Goal: Task Accomplishment & Management: Complete application form

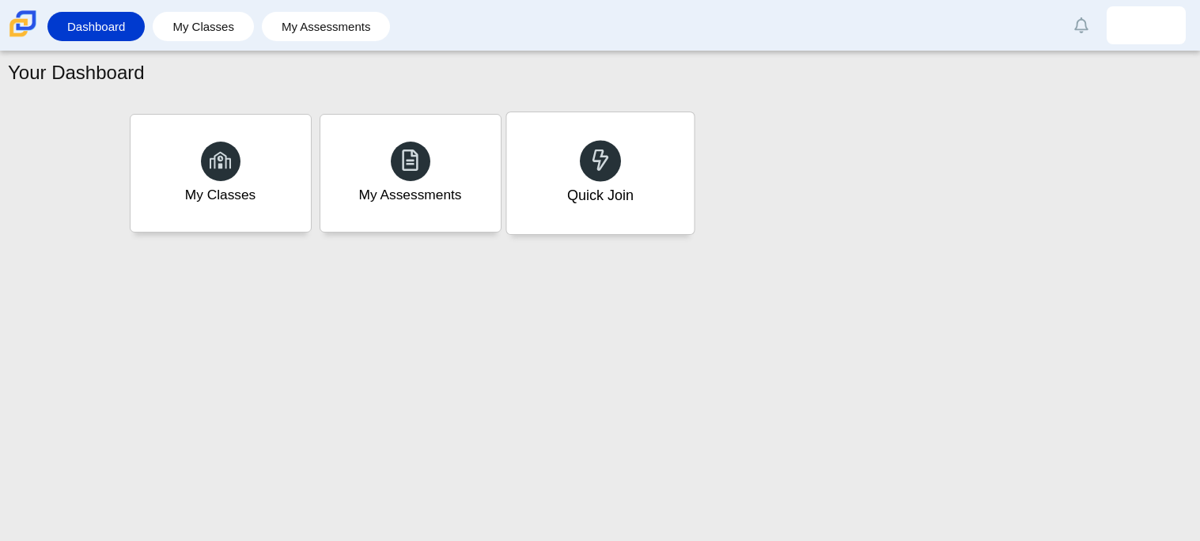
click at [618, 188] on div "Quick Join" at bounding box center [600, 195] width 66 height 21
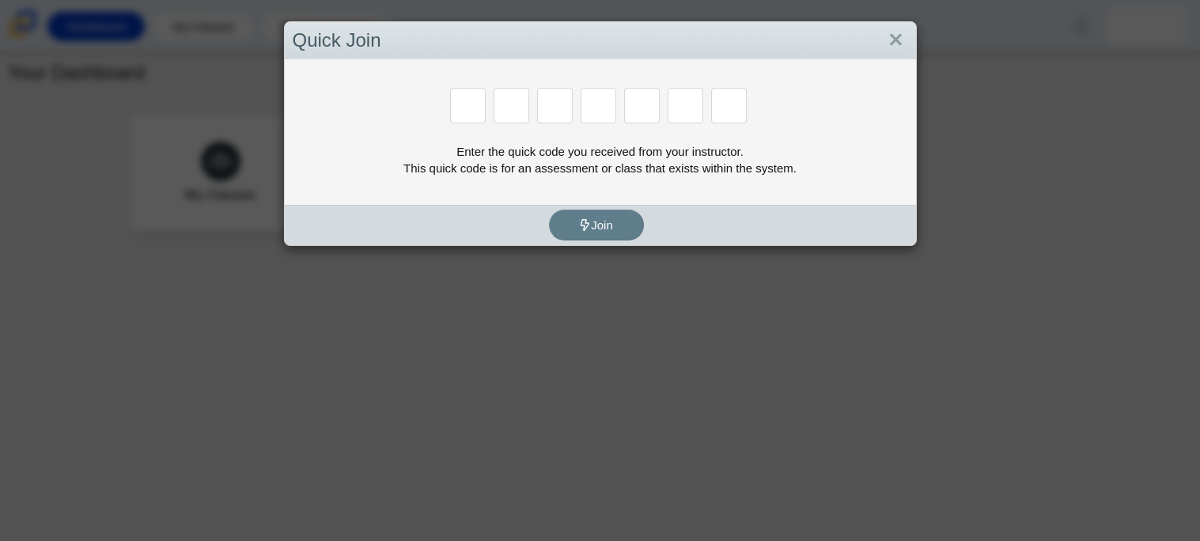
click at [473, 109] on input "Enter Access Code Digit 1" at bounding box center [468, 106] width 36 height 36
type input "e"
type input "7"
type input "f"
type input "h"
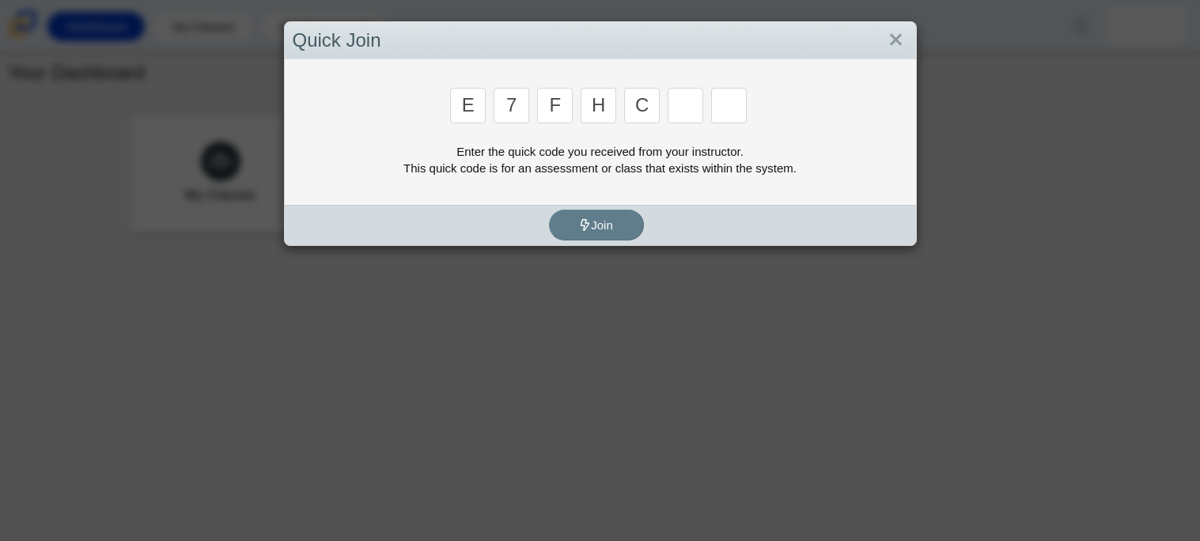
type input "c"
type input "f"
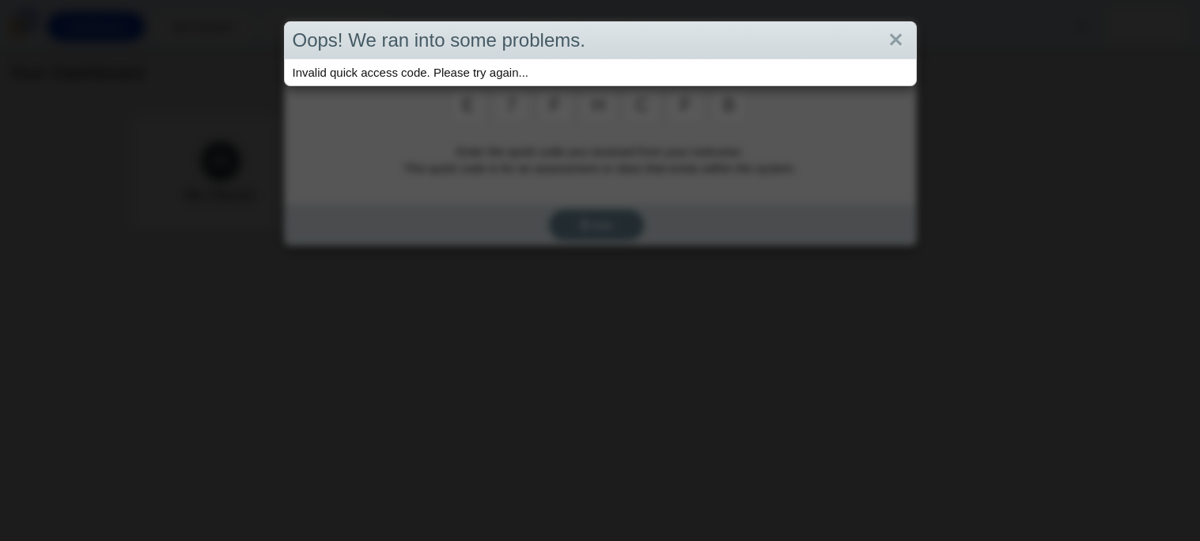
type input "b"
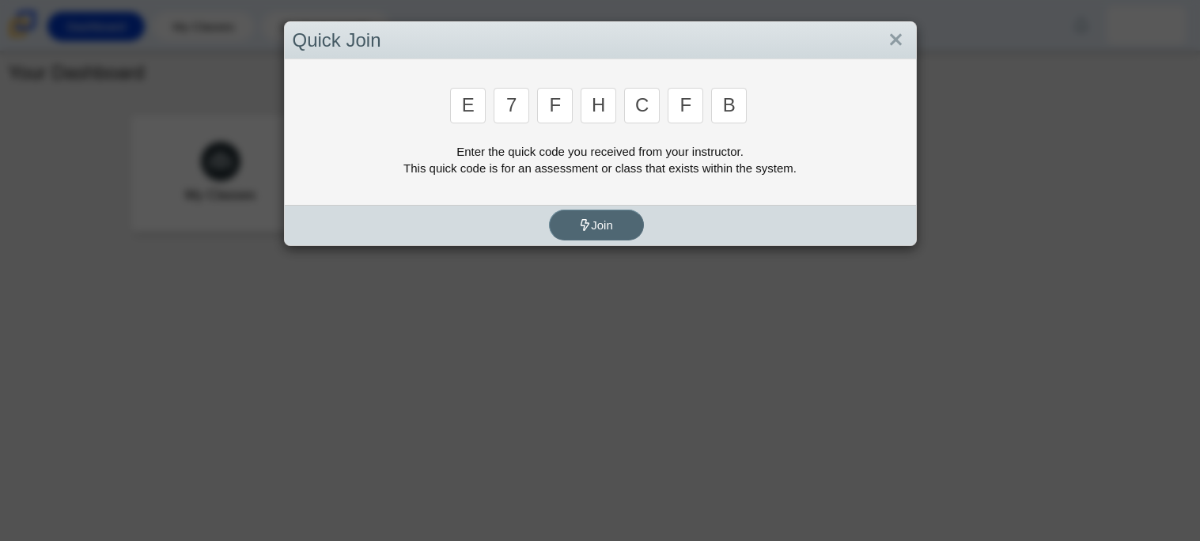
click at [596, 228] on span "Join" at bounding box center [596, 224] width 34 height 13
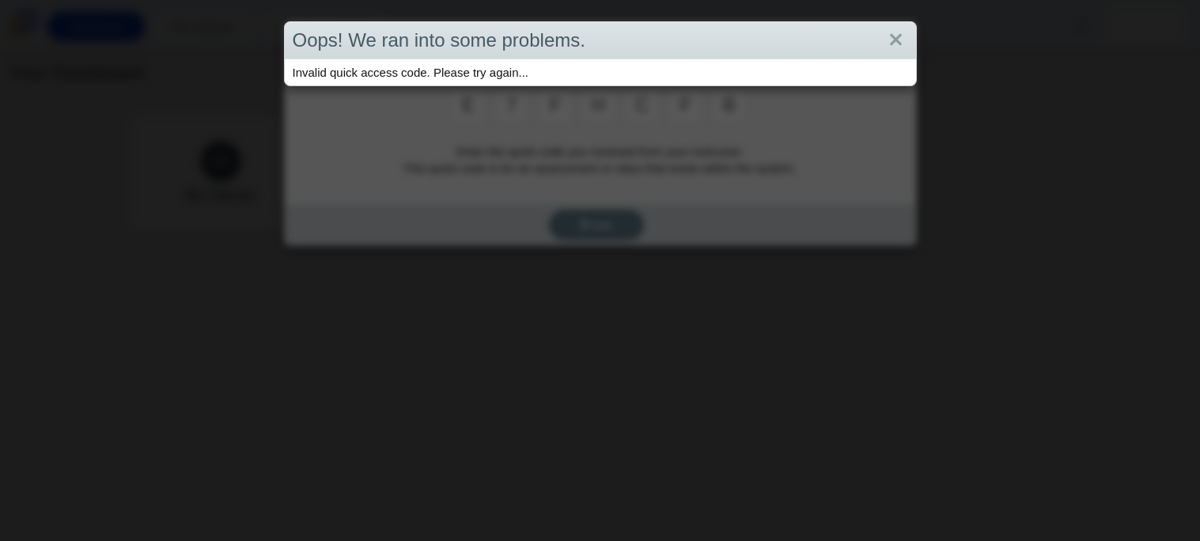
click at [635, 171] on div "Oops! We ran into some problems. Invalid quick access code. Please try again..." at bounding box center [600, 270] width 1200 height 541
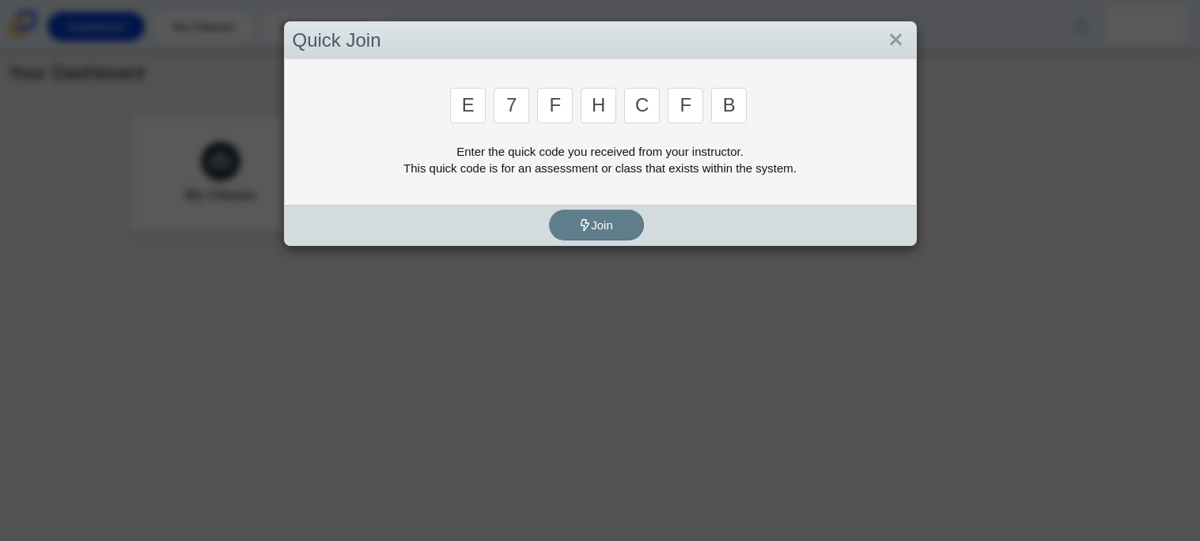
click at [723, 116] on input "b" at bounding box center [729, 106] width 36 height 36
click at [735, 112] on input "b" at bounding box center [729, 106] width 36 height 36
click at [606, 97] on input "h" at bounding box center [599, 106] width 36 height 36
type input "k"
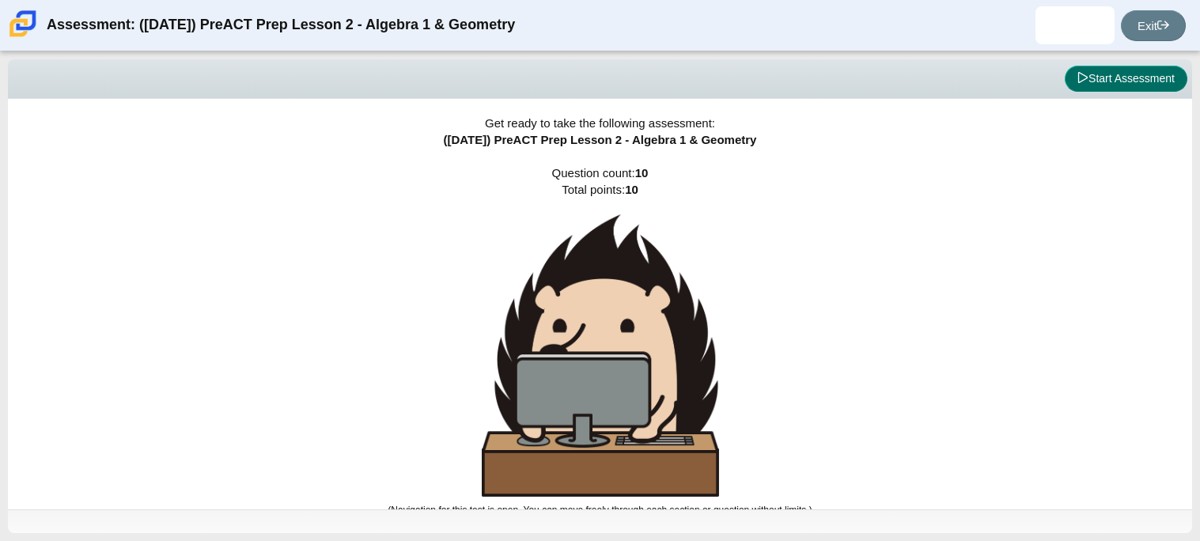
click at [1103, 86] on button "Start Assessment" at bounding box center [1126, 79] width 123 height 27
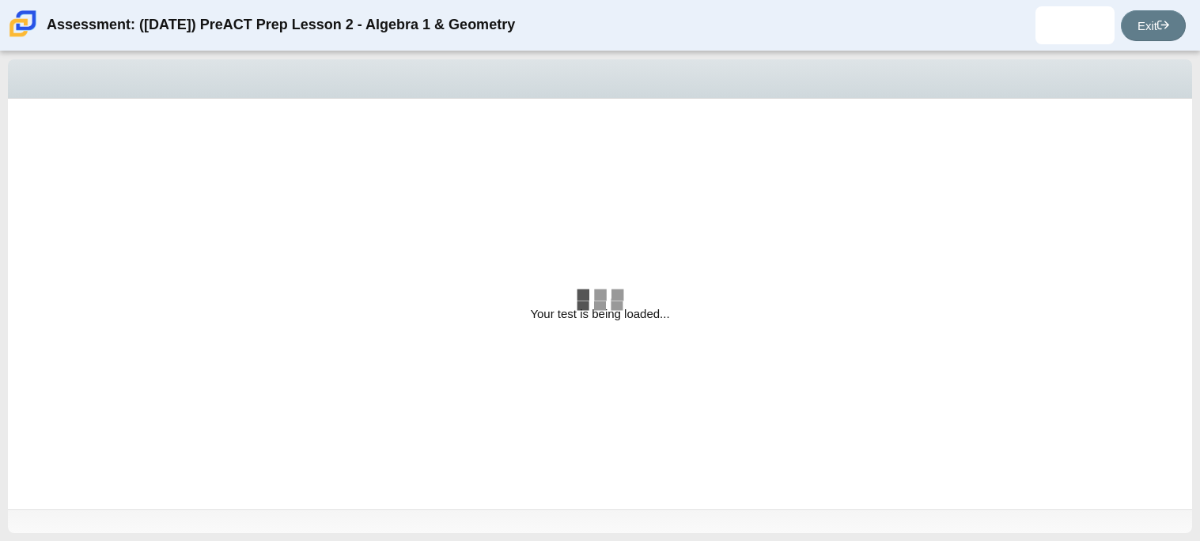
select select "bbf5d072-3e0b-44c4-9a12-6e7c9033f65b"
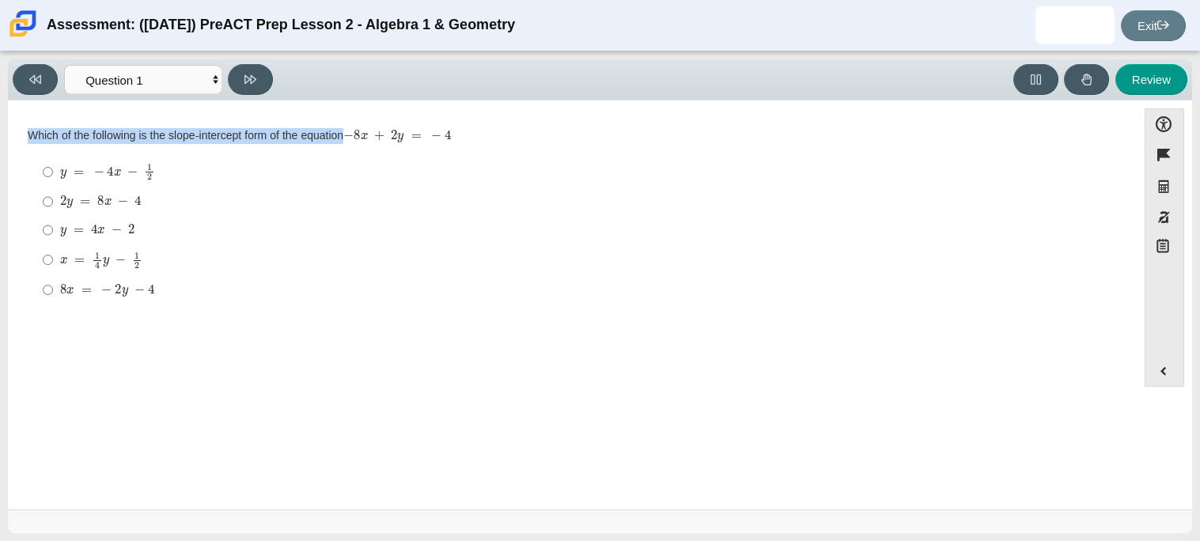
drag, startPoint x: 28, startPoint y: 135, endPoint x: 434, endPoint y: 135, distance: 405.2
click at [434, 135] on div "Which of the following is the slope-intercept form of the equation − 8 x + 2 y …" at bounding box center [573, 136] width 1090 height 16
copy div "Which of the following is the slope-intercept form of the equation"
click at [33, 293] on label "8 x = − 2 y − 4 8 x = − 2 y − 4" at bounding box center [574, 289] width 1084 height 28
click at [43, 293] on input "8 x = − 2 y − 4 8 x = − 2 y − 4" at bounding box center [48, 289] width 10 height 28
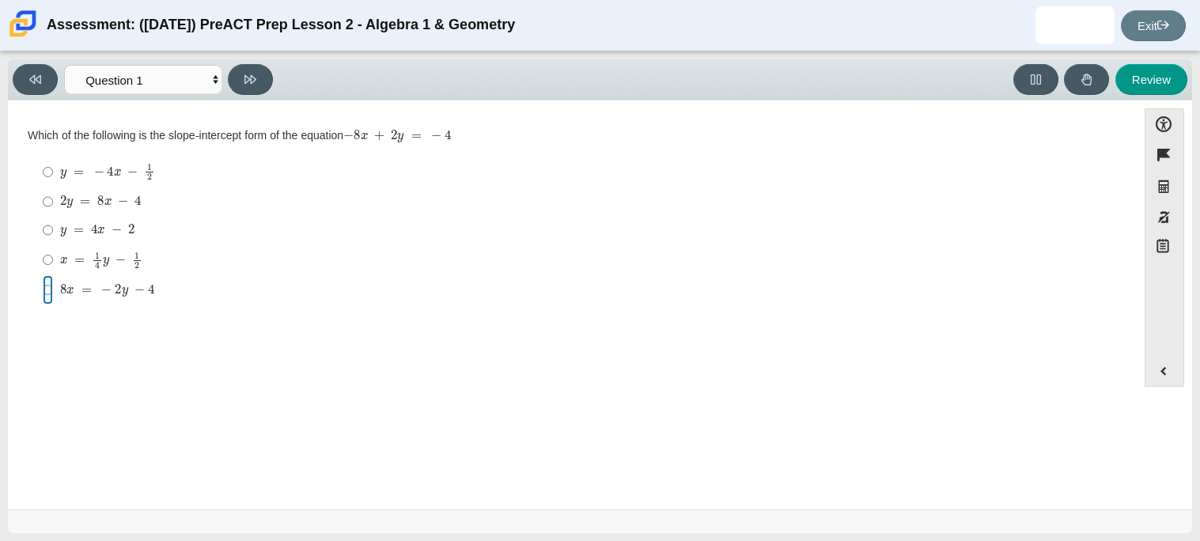
radio input "true"
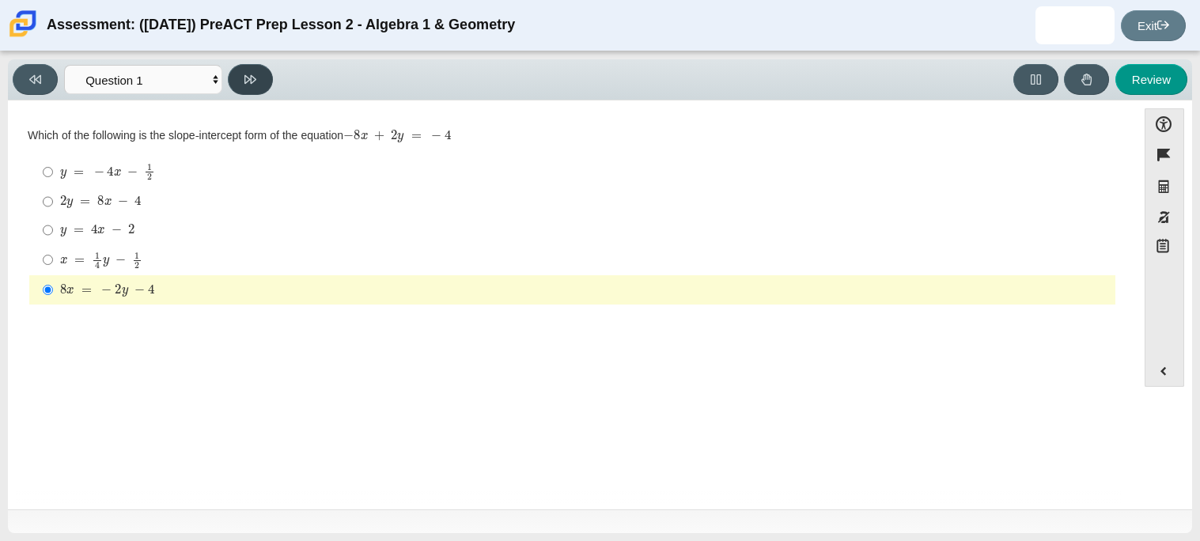
click at [239, 79] on button at bounding box center [250, 79] width 45 height 31
select select "ed62e223-81bd-4cbf-ab48-ab975844bd1f"
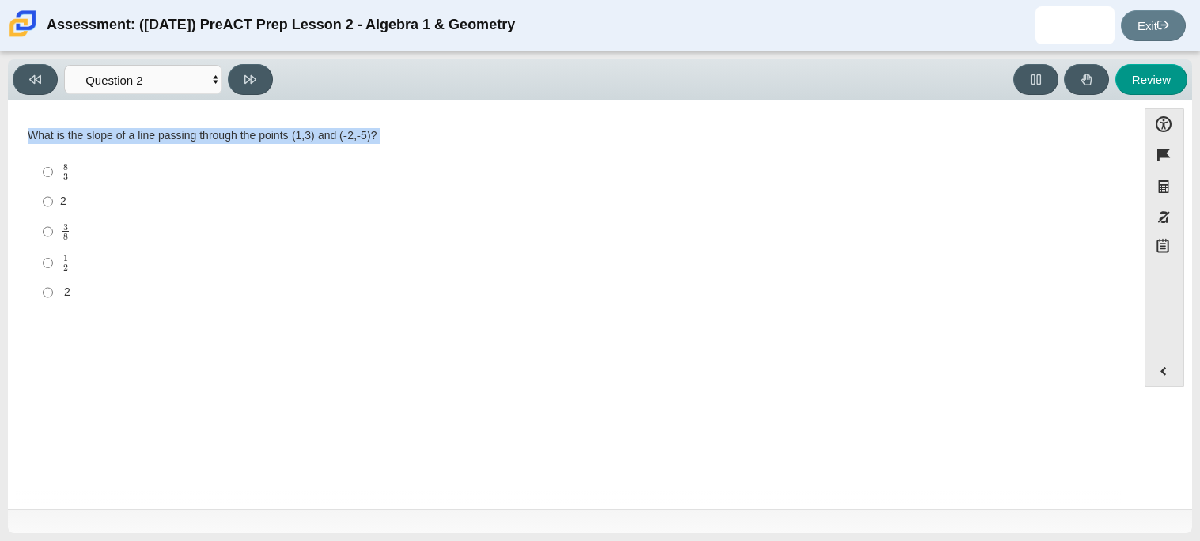
drag, startPoint x: 27, startPoint y: 140, endPoint x: 411, endPoint y: 151, distance: 384.0
click at [411, 151] on div "What is the slope of a line passing through the points (1,3) and (-2,-5)? Respo…" at bounding box center [573, 218] width 1090 height 180
copy div "What is the slope of a line passing through the points (1,3) and (-2,-5)? Respo…"
click at [44, 168] on input "8 3 8 thirds" at bounding box center [48, 172] width 10 height 31
radio input "true"
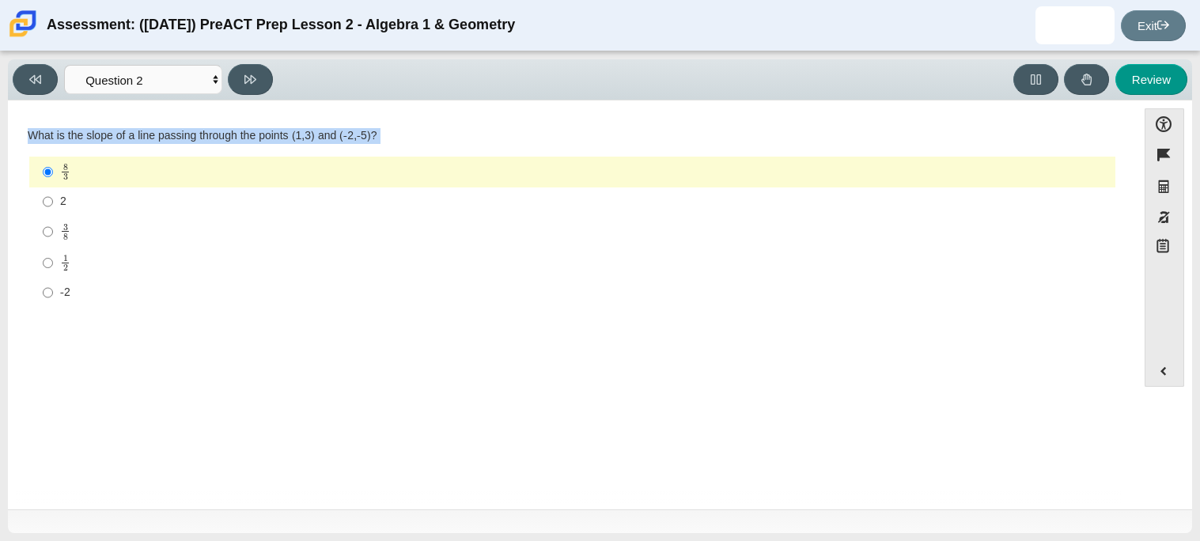
click at [290, 112] on div "Question What is the slope of a line passing through the points (1,3) and (-2,-…" at bounding box center [572, 221] width 1113 height 218
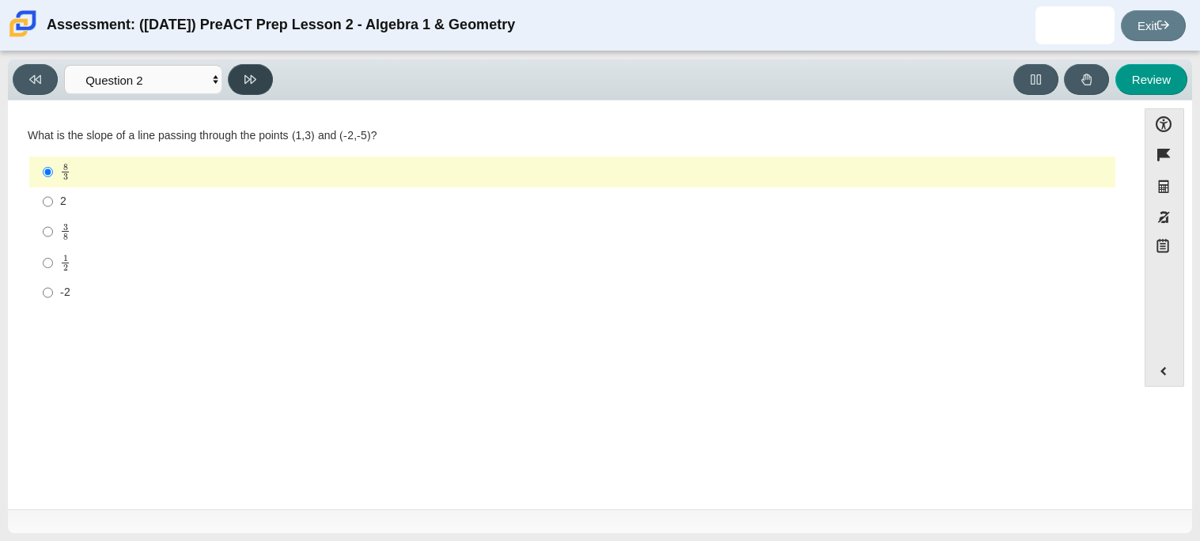
click at [260, 89] on button at bounding box center [250, 79] width 45 height 31
select select "97f4f5fa-a52e-4fed-af51-565bfcdf47cb"
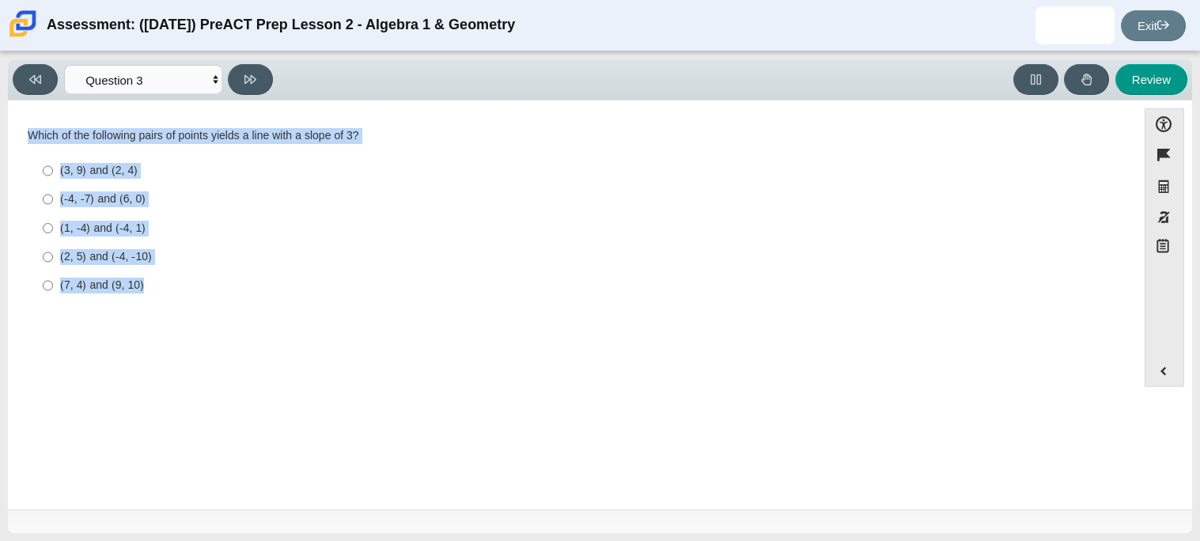
drag, startPoint x: 27, startPoint y: 138, endPoint x: 344, endPoint y: 282, distance: 348.2
click at [344, 282] on div "Which of the following pairs of points yields a line with a slope of 3? Respons…" at bounding box center [573, 214] width 1090 height 173
copy div "Which of the following pairs of points yields a line with a slope of 3? Respons…"
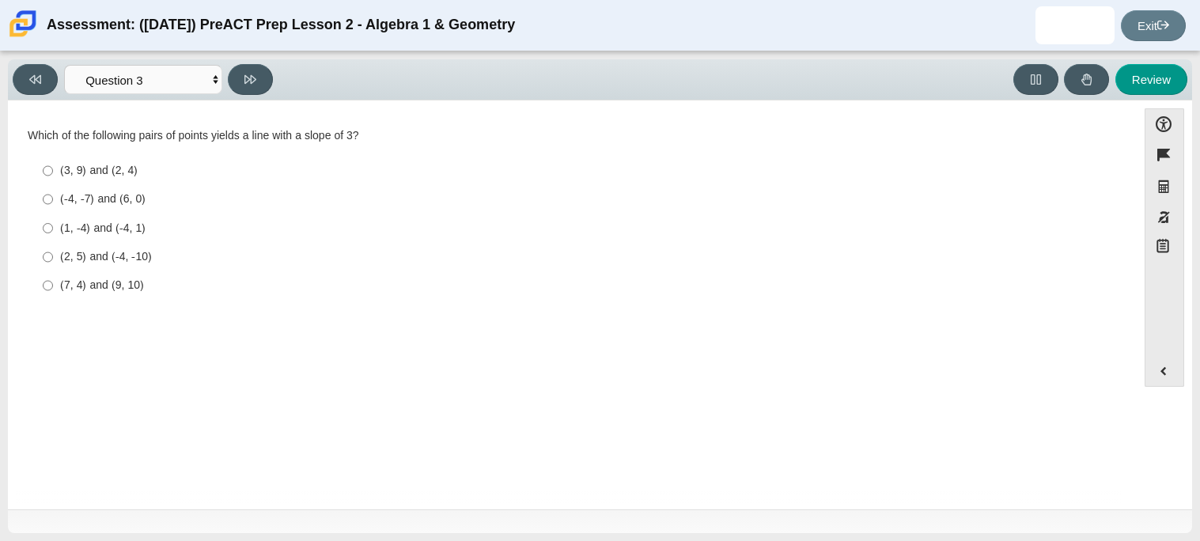
click at [359, 336] on div "Question Which of the following pairs of points yields a line with a slope of 3…" at bounding box center [572, 307] width 1113 height 391
click at [114, 293] on div "(7, 4) and (9, 10)" at bounding box center [584, 286] width 1049 height 16
click at [53, 293] on input "(7, 4) and (9, 10) (7, 4) and (9, 10)" at bounding box center [48, 285] width 10 height 28
radio input "true"
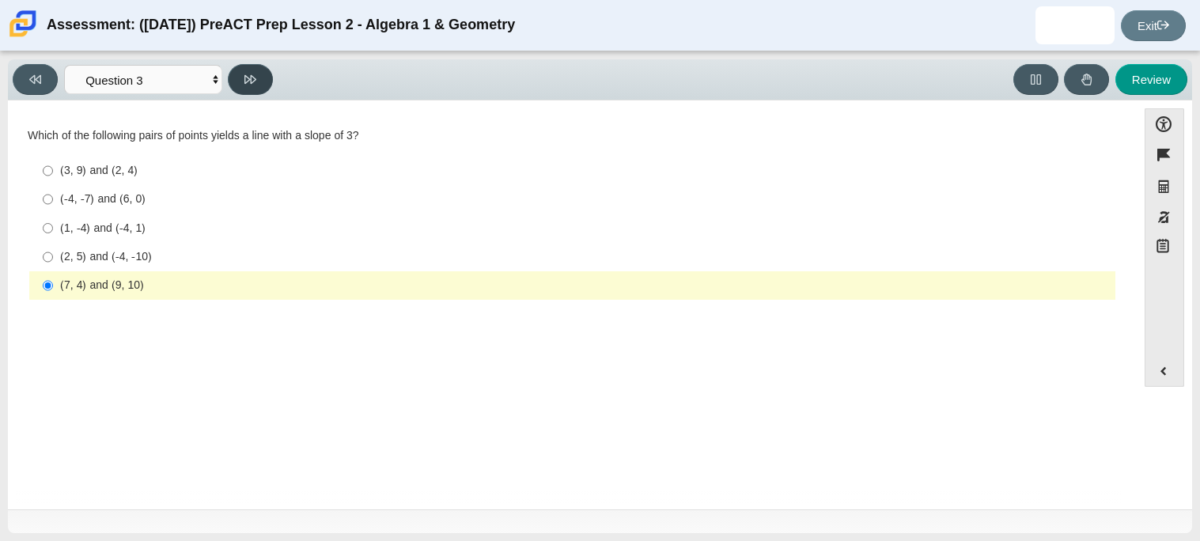
click at [236, 84] on button at bounding box center [250, 79] width 45 height 31
select select "89427bb7-e313-4f00-988f-8b8255897029"
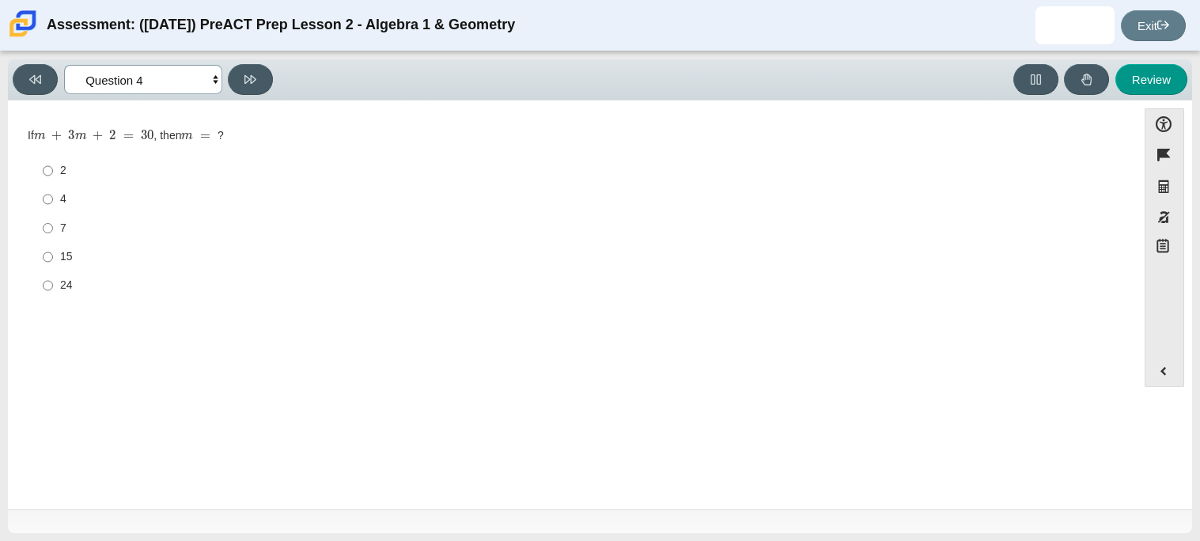
click at [202, 81] on select "Questions Question 1 Question 2 Question 3 Question 4 Question 5 Question 6 Que…" at bounding box center [143, 79] width 158 height 29
click at [342, 332] on div "Question If m + 3 m + 2 = 30 , then m = ? Responses 2 2 4 4 7 7 15 15 24 24" at bounding box center [572, 307] width 1113 height 391
drag, startPoint x: 28, startPoint y: 138, endPoint x: 140, endPoint y: 143, distance: 112.5
click at [140, 143] on div "If m + 3 m + 2 = 30 , then m = ?" at bounding box center [573, 136] width 1090 height 16
copy div "If"
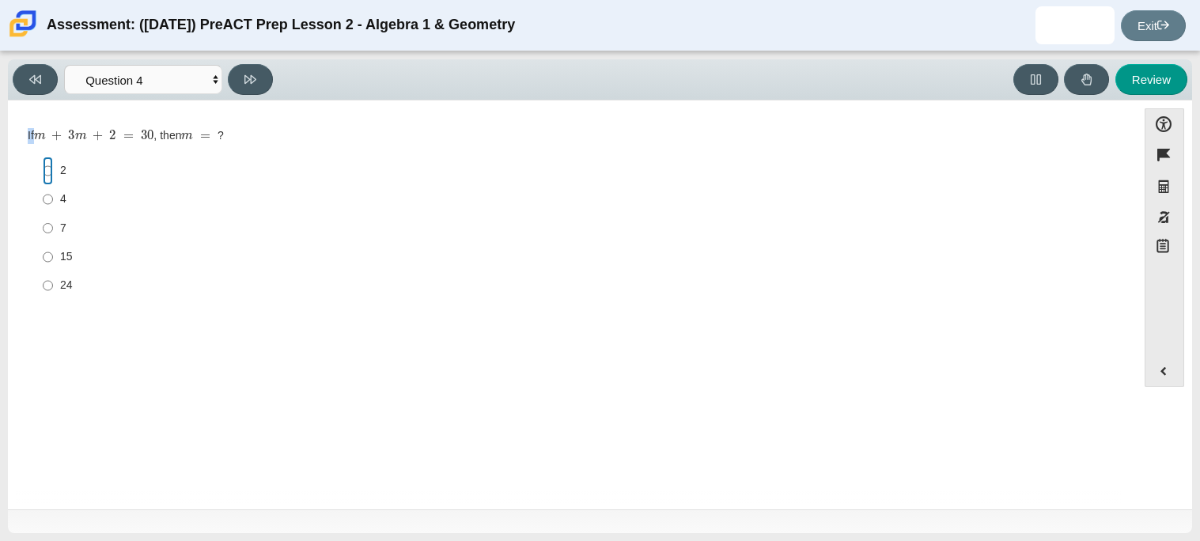
click at [46, 176] on input "2 2" at bounding box center [48, 171] width 10 height 28
radio input "true"
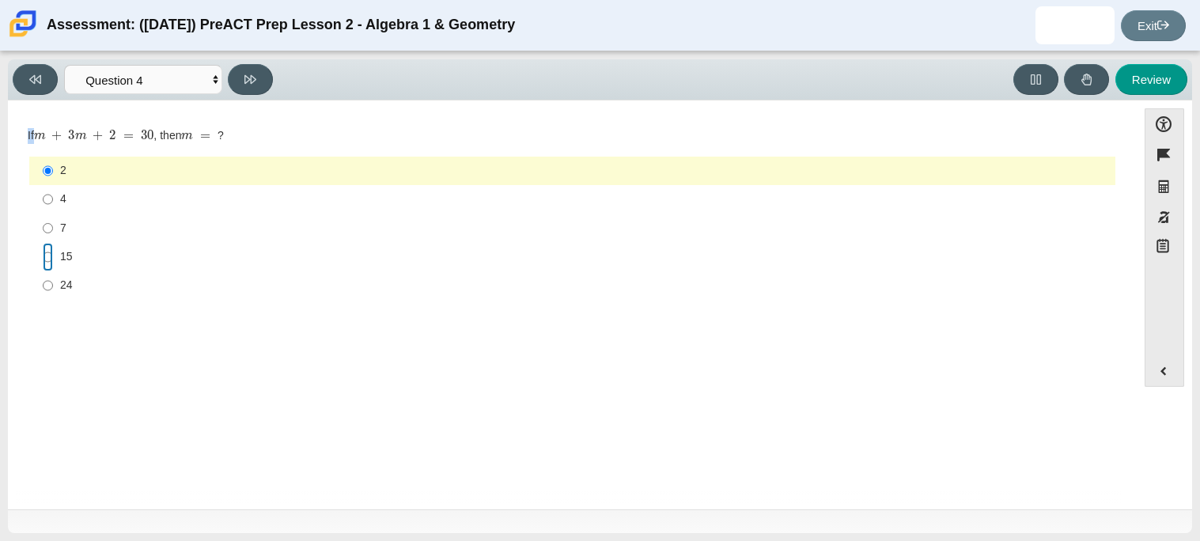
click at [51, 244] on input "15 15" at bounding box center [48, 257] width 10 height 28
radio input "true"
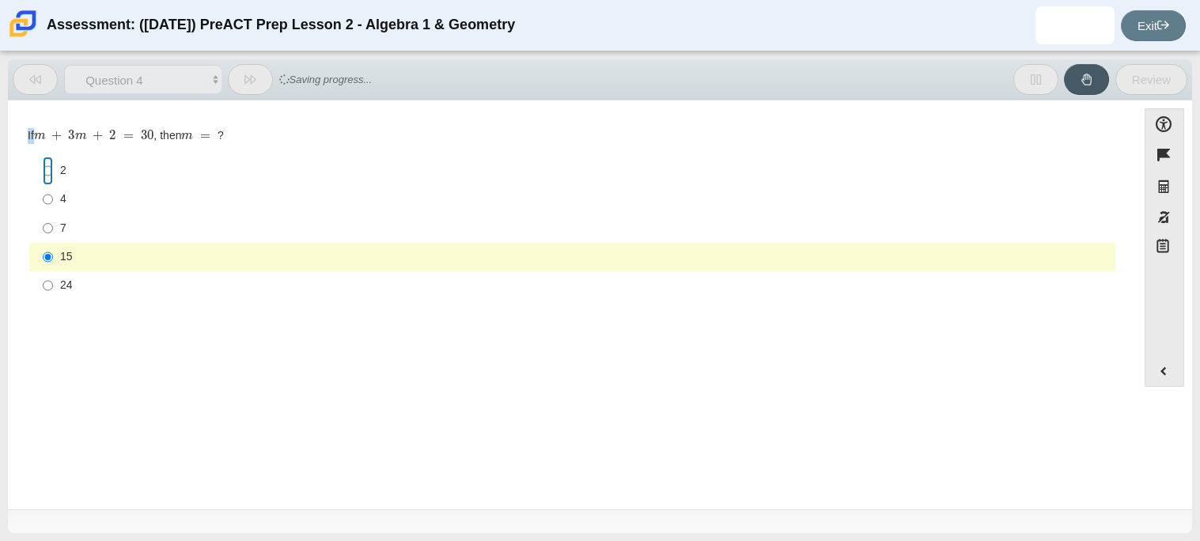
click at [47, 172] on input "2 2" at bounding box center [48, 171] width 10 height 28
radio input "true"
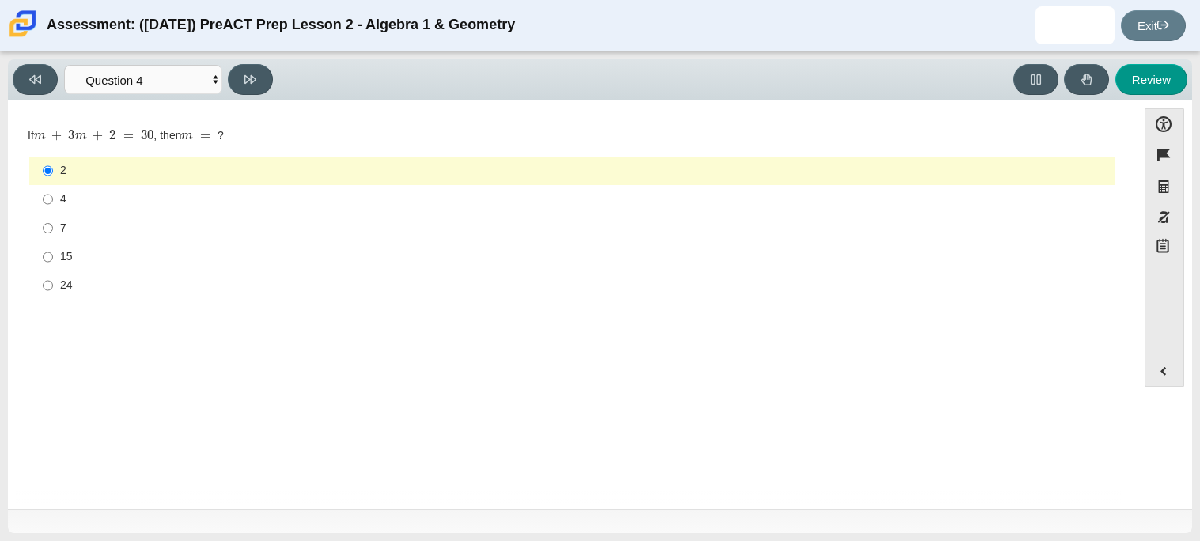
click at [135, 208] on label "4 4" at bounding box center [574, 199] width 1084 height 28
click at [53, 208] on input "4 4" at bounding box center [48, 199] width 10 height 28
radio input "true"
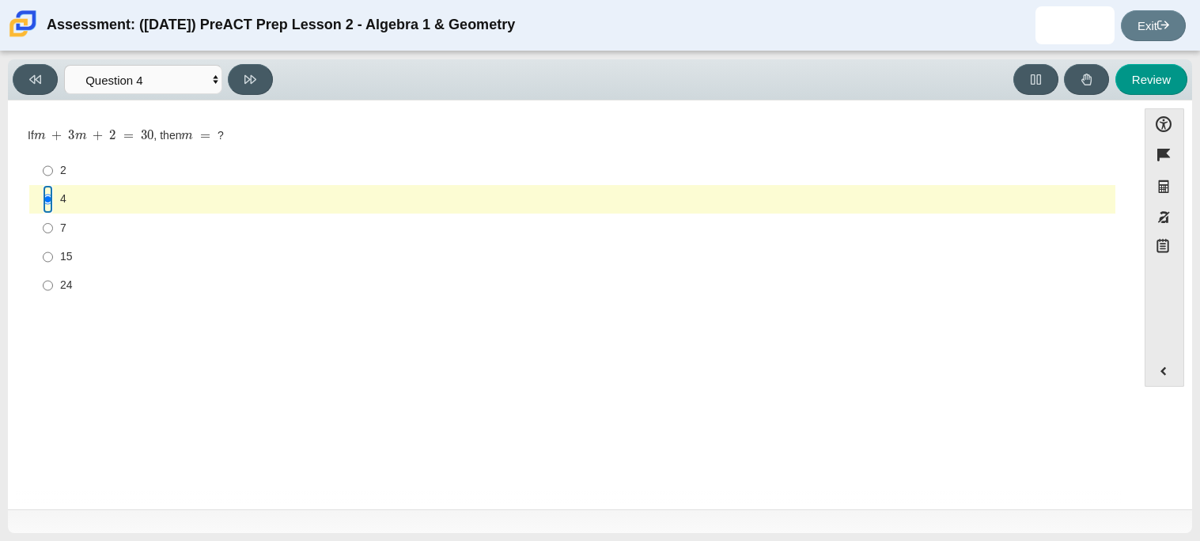
click at [47, 203] on input "4 4" at bounding box center [48, 199] width 10 height 28
drag, startPoint x: 64, startPoint y: 162, endPoint x: 85, endPoint y: 283, distance: 122.9
click at [85, 283] on ul "2 2 4 4 7 7 15 15 24 24" at bounding box center [572, 229] width 1088 height 146
click at [79, 309] on div "Question If m + 3 m + 2 = 30 , then m = ? Responses 2 2 4 4 7 7 15 15 24 24" at bounding box center [572, 217] width 1113 height 187
drag, startPoint x: 79, startPoint y: 309, endPoint x: 58, endPoint y: 161, distance: 150.3
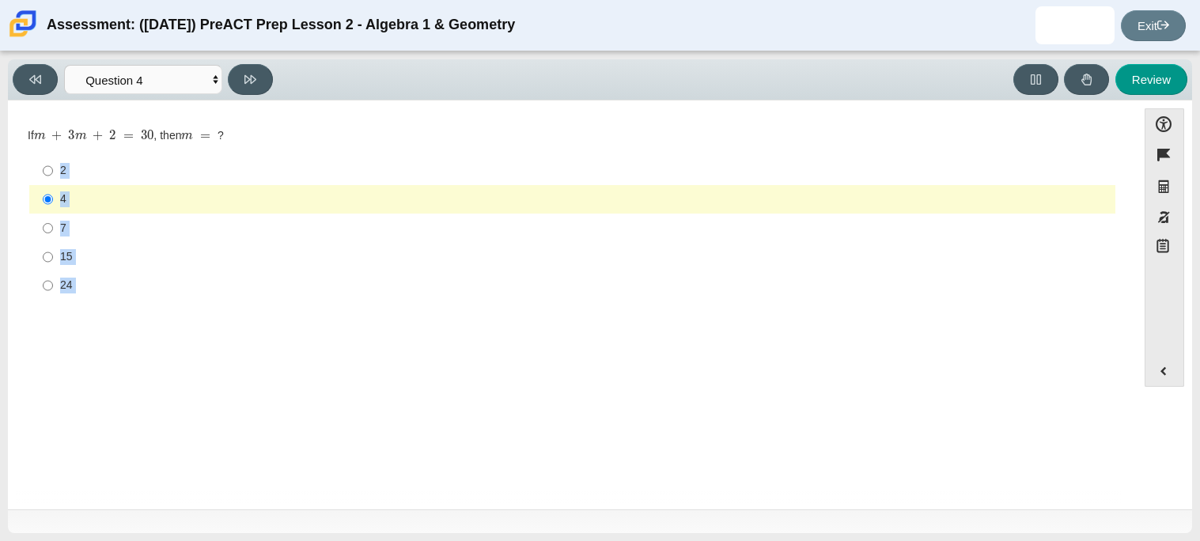
click at [58, 161] on div "Question If m + 3 m + 2 = 30 , then m = ? Responses 2 2 4 4 7 7 15 15 24 24" at bounding box center [572, 217] width 1113 height 187
copy ul "2 2 4 4 7 7 15 15 24 24"
click at [60, 229] on div "7" at bounding box center [584, 229] width 1049 height 16
click at [53, 229] on input "7 7" at bounding box center [48, 228] width 10 height 28
radio input "true"
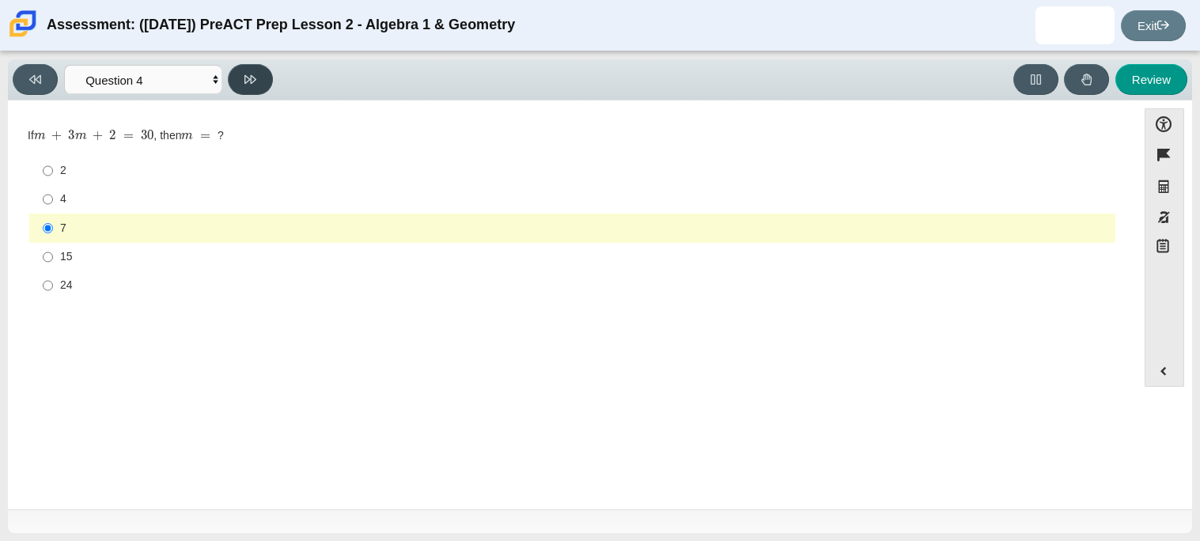
click at [252, 85] on button at bounding box center [250, 79] width 45 height 31
select select "489dcffd-4e6a-49cf-a9d6-ad1d4a911a4e"
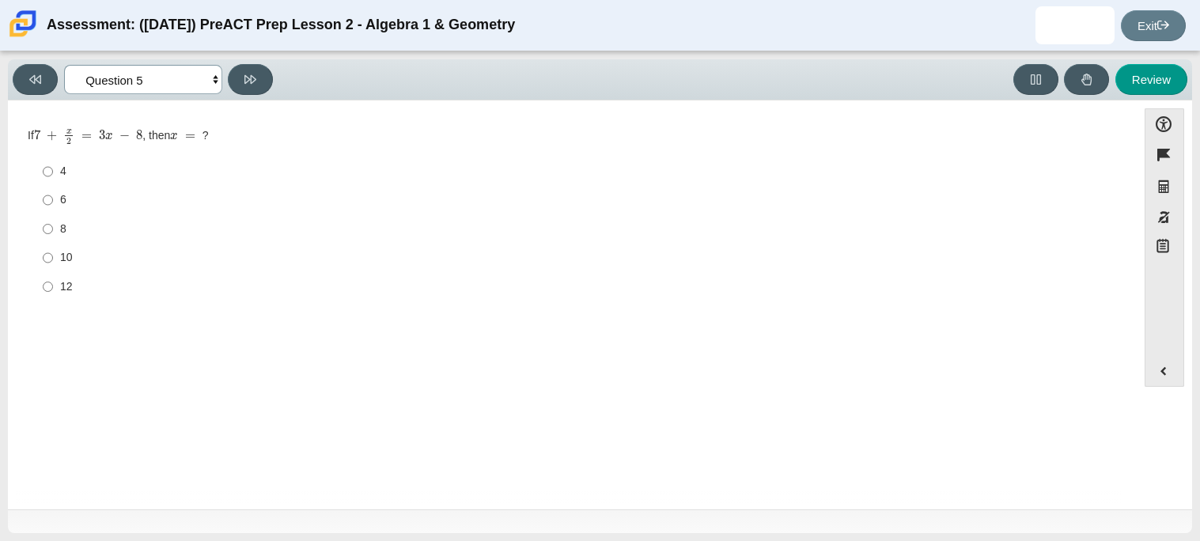
click at [180, 74] on select "Questions Question 1 Question 2 Question 3 Question 4 Question 5 Question 6 Que…" at bounding box center [143, 79] width 158 height 29
drag, startPoint x: 25, startPoint y: 138, endPoint x: 274, endPoint y: 146, distance: 248.6
click at [274, 146] on div "Question If 7 + x 2 = 3 x − 8 , then x = ? Responses 4 4 6 6 8 8 10 10 12 12" at bounding box center [572, 218] width 1113 height 188
copy div "If 7 + x 2 = 3 x − 8 , then x = ? Responses"
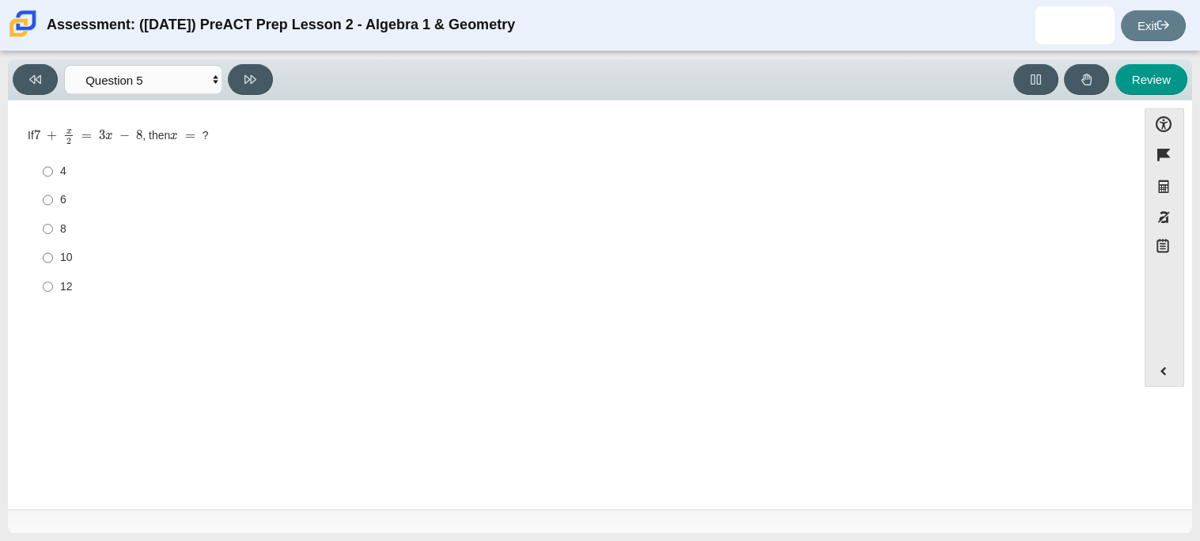
click at [100, 260] on div "10" at bounding box center [584, 258] width 1049 height 16
click at [53, 260] on input "10 10" at bounding box center [48, 258] width 10 height 28
radio input "true"
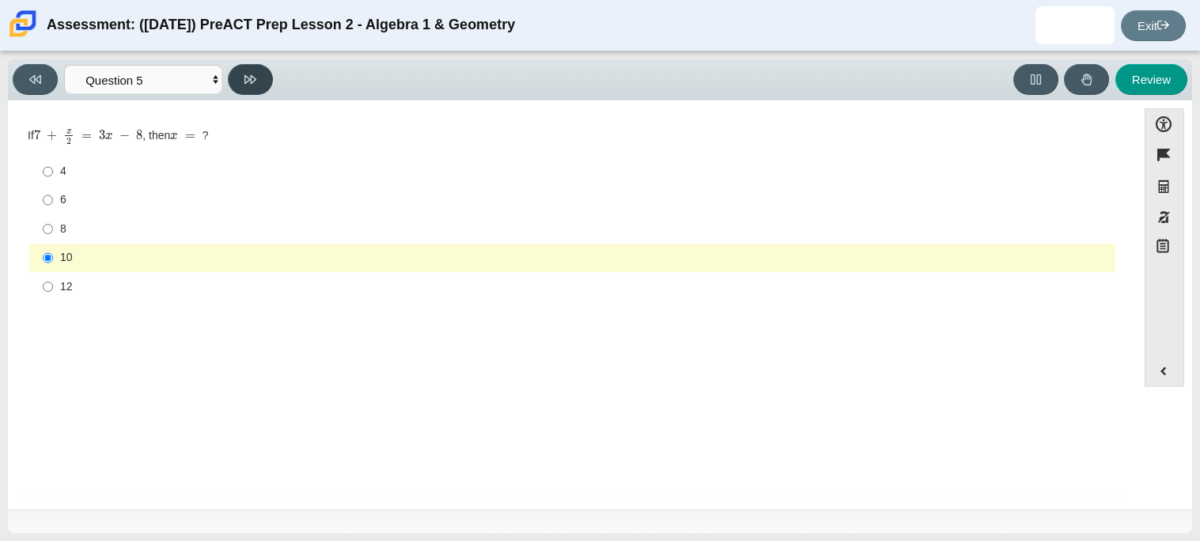
click at [251, 84] on icon at bounding box center [251, 80] width 12 height 12
select select "210571de-36a6-4d8e-a361-ceff8ef801dc"
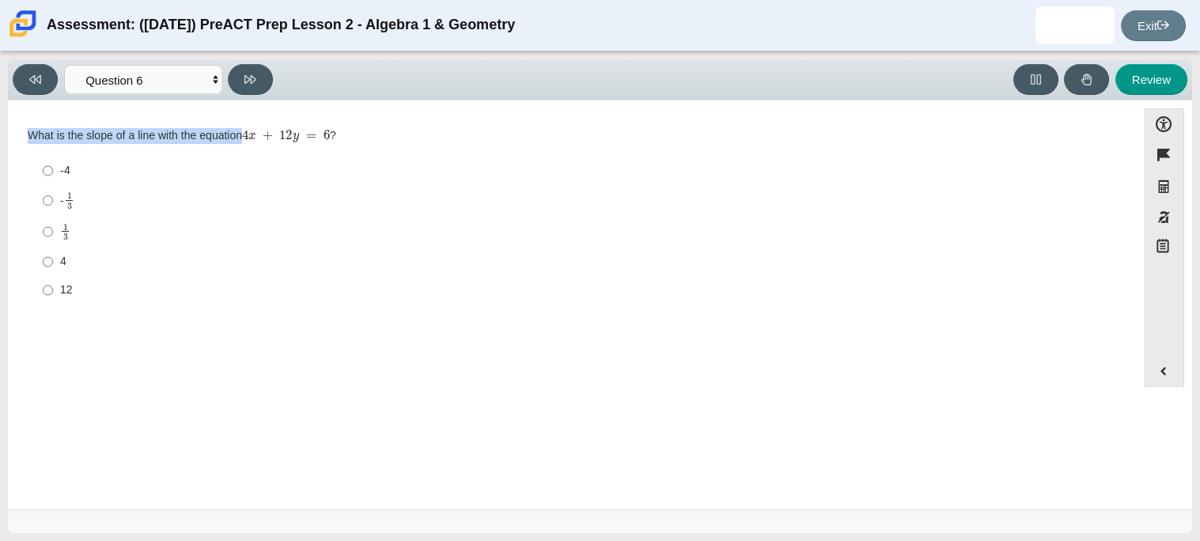
drag, startPoint x: 27, startPoint y: 140, endPoint x: 295, endPoint y: 136, distance: 268.3
click at [295, 136] on div "What is the slope of a line with the equation 4 x + 12 y = 6 ?" at bounding box center [573, 136] width 1090 height 16
copy div "What is the slope of a line with the equation"
click at [48, 237] on input "1 3 1 third" at bounding box center [48, 231] width 10 height 31
radio input "true"
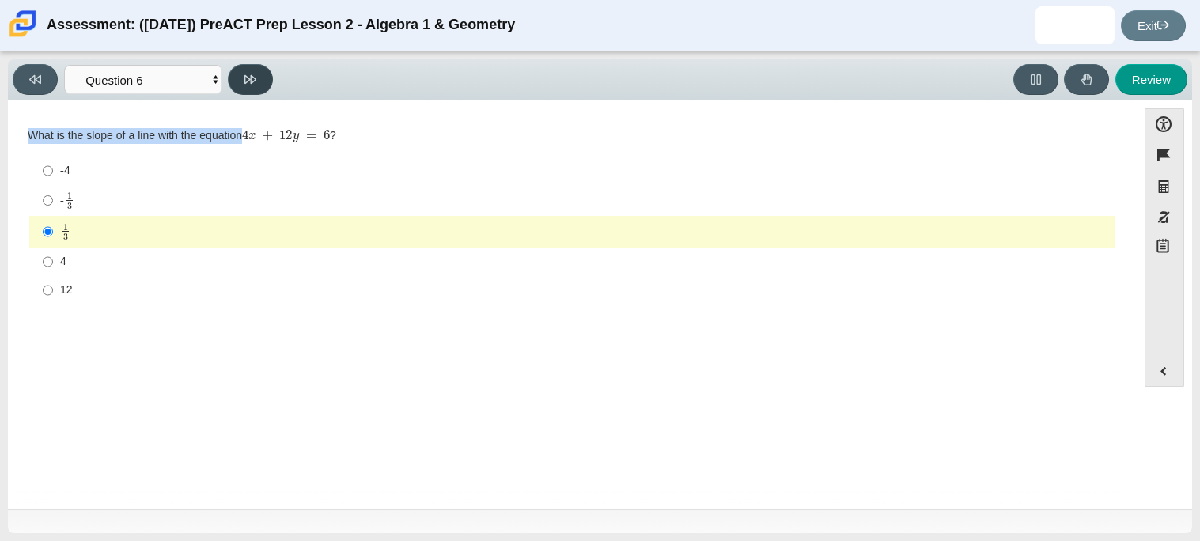
click at [249, 85] on icon at bounding box center [251, 80] width 12 height 12
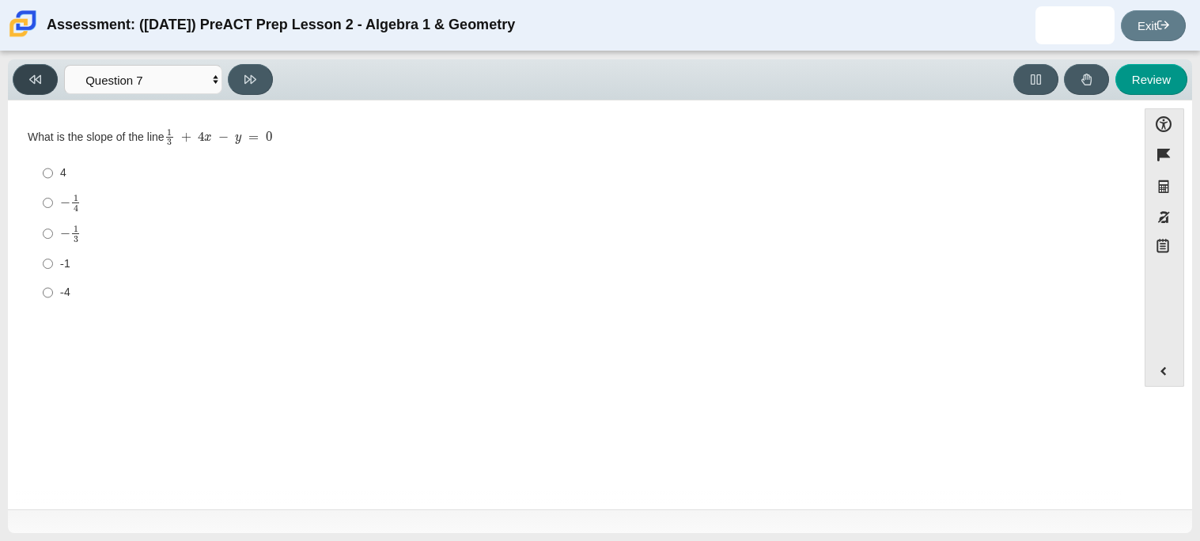
click at [48, 79] on button at bounding box center [35, 79] width 45 height 31
select select "210571de-36a6-4d8e-a361-ceff8ef801dc"
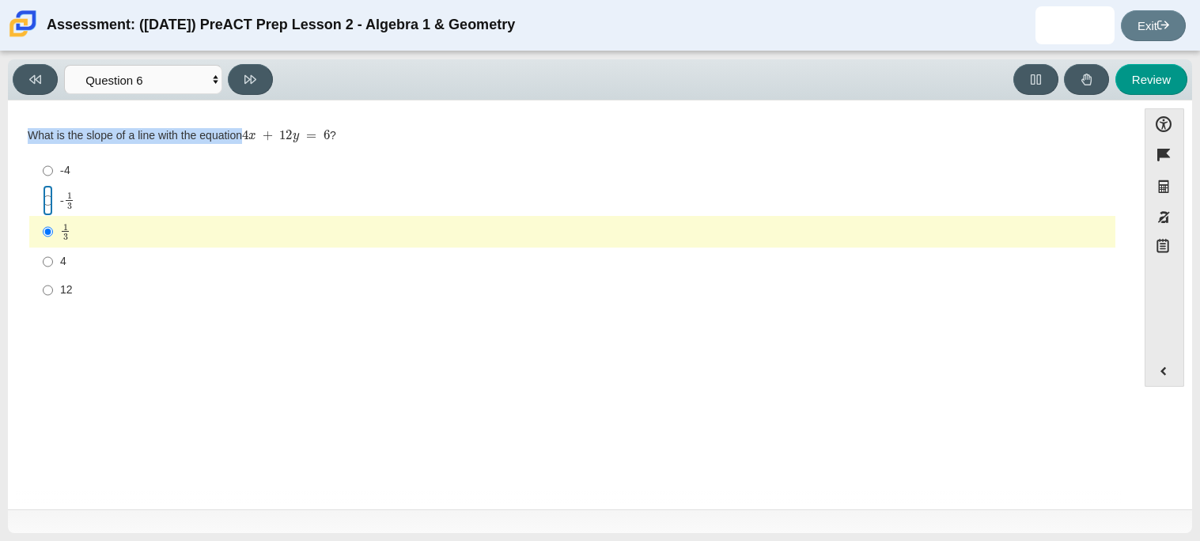
click at [45, 207] on input "- 1 3 -1 third" at bounding box center [48, 200] width 10 height 31
radio input "true"
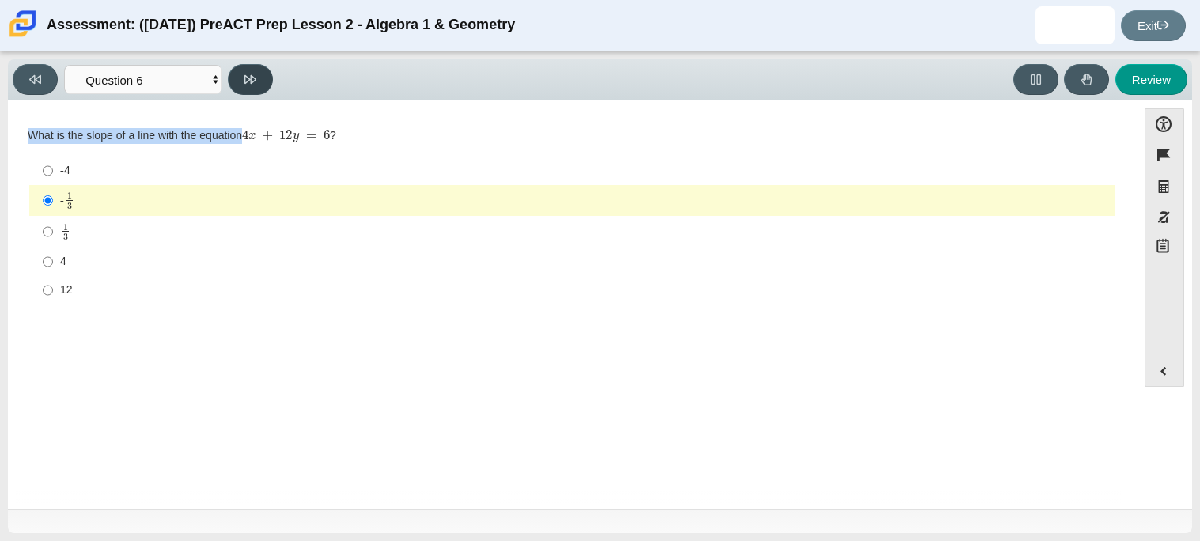
click at [245, 82] on icon at bounding box center [251, 80] width 12 height 12
select select "ec95ace6-bebc-42b8-9428-40567494d4da"
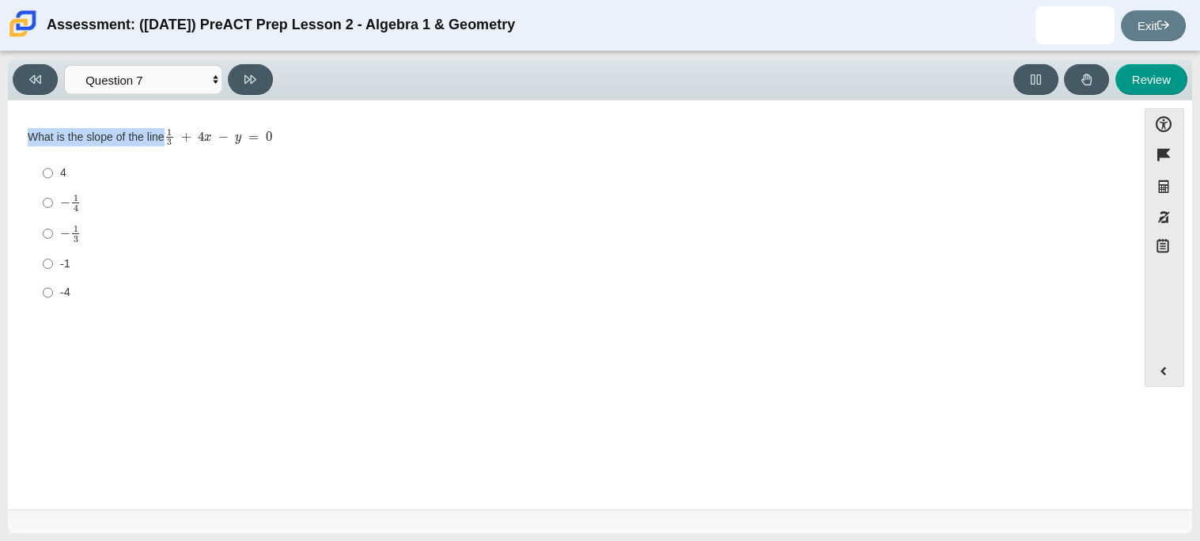
drag, startPoint x: 28, startPoint y: 140, endPoint x: 288, endPoint y: 135, distance: 259.6
click at [288, 135] on div "What is the slope of the line 1 3 + 4 x − y = 0" at bounding box center [573, 137] width 1090 height 18
copy div "What is the slope of the line"
click at [46, 173] on input "4 4" at bounding box center [48, 173] width 10 height 28
radio input "true"
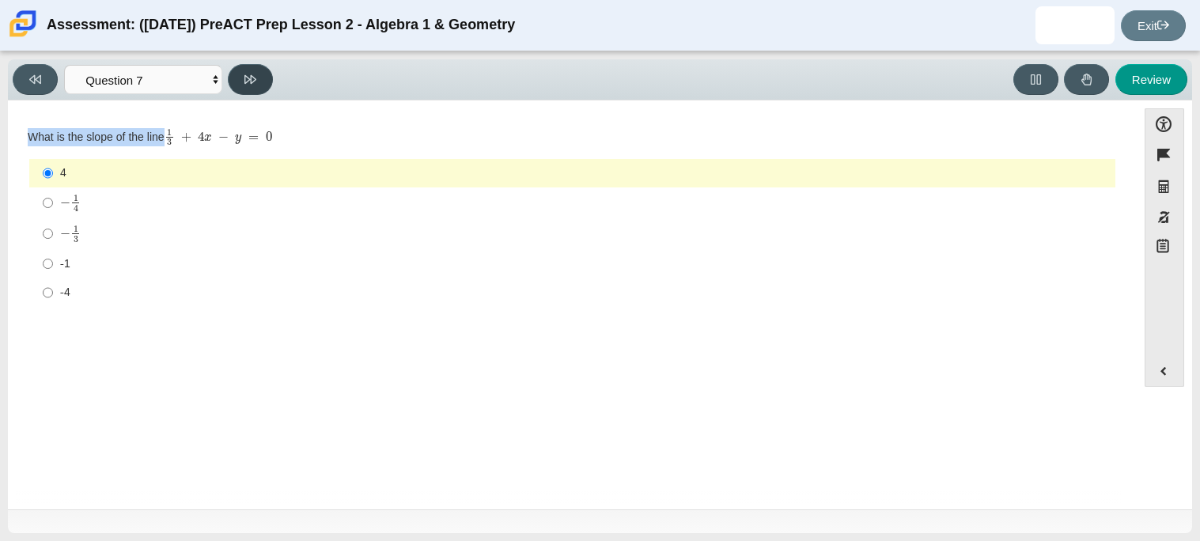
click at [248, 81] on icon at bounding box center [251, 80] width 12 height 12
select select "ce81fe10-bf29-4b5e-8bd7-4f47f2fed4d8"
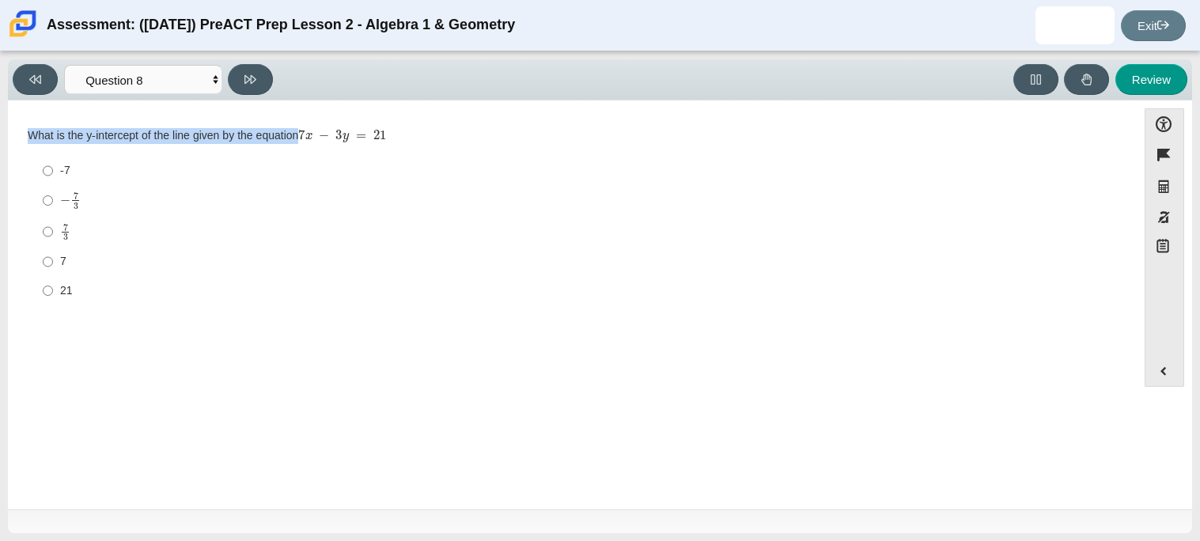
drag, startPoint x: 24, startPoint y: 134, endPoint x: 317, endPoint y: 132, distance: 292.8
click at [317, 132] on div "Question What is the y-intercept of the line given by the equation 7 x − 3 y = …" at bounding box center [572, 220] width 1113 height 192
copy div "What is the y-intercept of the line given by the equation"
click at [44, 172] on input "-7 -7" at bounding box center [48, 171] width 10 height 28
radio input "true"
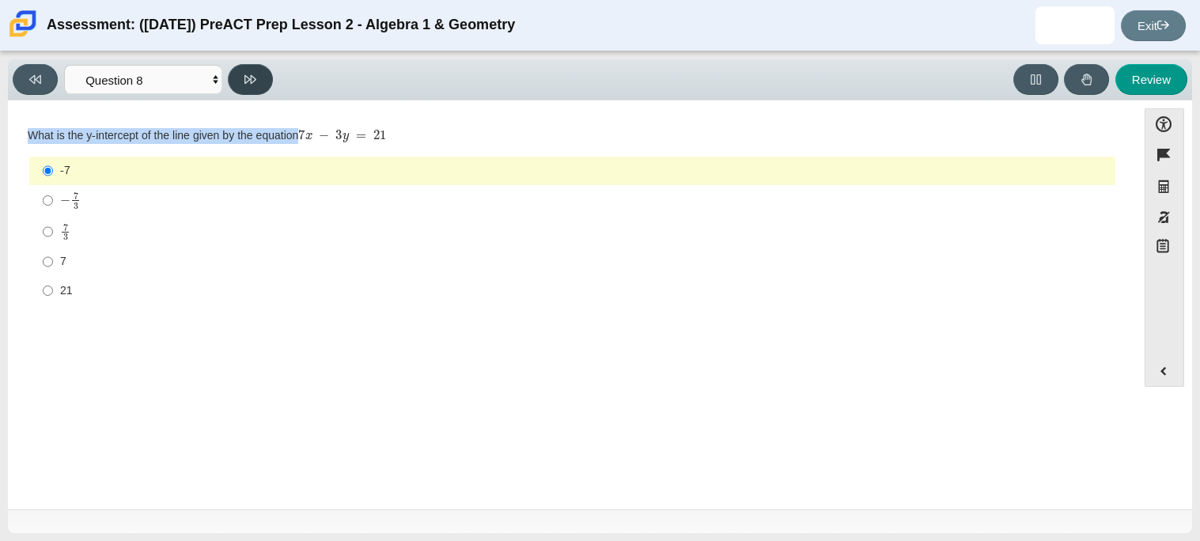
click at [241, 87] on button at bounding box center [250, 79] width 45 height 31
select select "14773eaf-2ca1-47ae-afe7-a624a56f34b3"
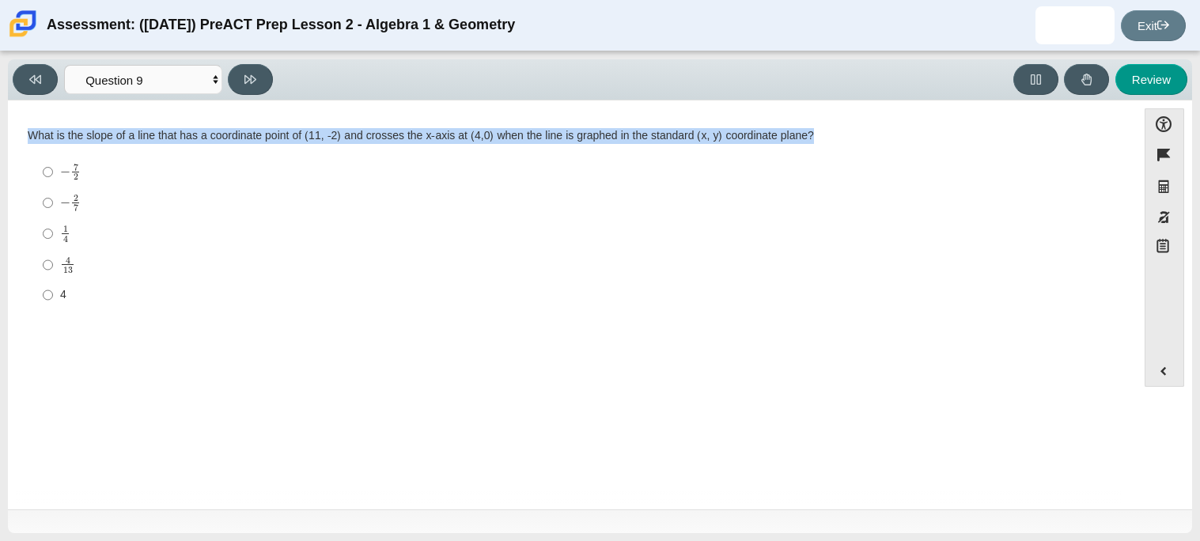
drag, startPoint x: 28, startPoint y: 137, endPoint x: 870, endPoint y: 111, distance: 842.4
click at [870, 111] on div "Question Which of the following is the slope-intercept form of the equation − 8…" at bounding box center [572, 305] width 1113 height 395
click at [682, 353] on div "Question What is the slope of a line that has a coordinate point of (11, -2) an…" at bounding box center [572, 307] width 1113 height 391
drag, startPoint x: 25, startPoint y: 136, endPoint x: 180, endPoint y: 207, distance: 170.7
click at [180, 207] on div "Question What is the slope of a line that has a coordinate point of (11, -2) an…" at bounding box center [572, 222] width 1113 height 196
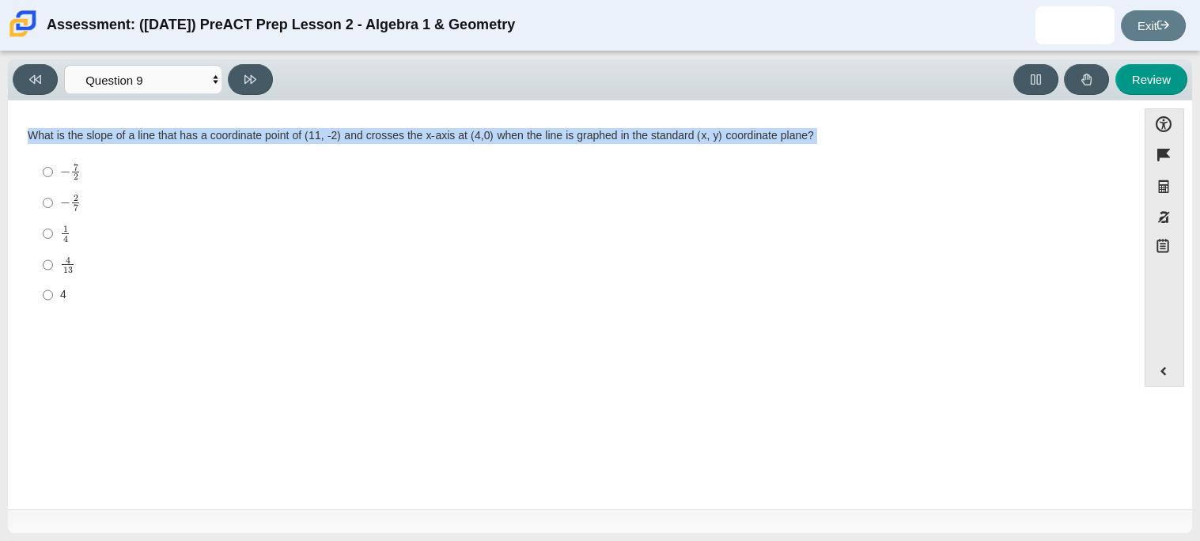
click at [28, 153] on div "What is the slope of a line that has a coordinate point of (11, -2) and crosses…" at bounding box center [573, 219] width 1090 height 183
drag, startPoint x: 27, startPoint y: 135, endPoint x: 35, endPoint y: 252, distance: 117.4
click at [35, 252] on div "What is the slope of a line that has a coordinate point of (11, -2) and crosses…" at bounding box center [573, 219] width 1090 height 183
copy div "What is the slope of a line that has a coordinate point of (11, -2) and crosses…"
click at [39, 206] on label "− 2 7 negative 2 sevenths" at bounding box center [574, 203] width 1084 height 31
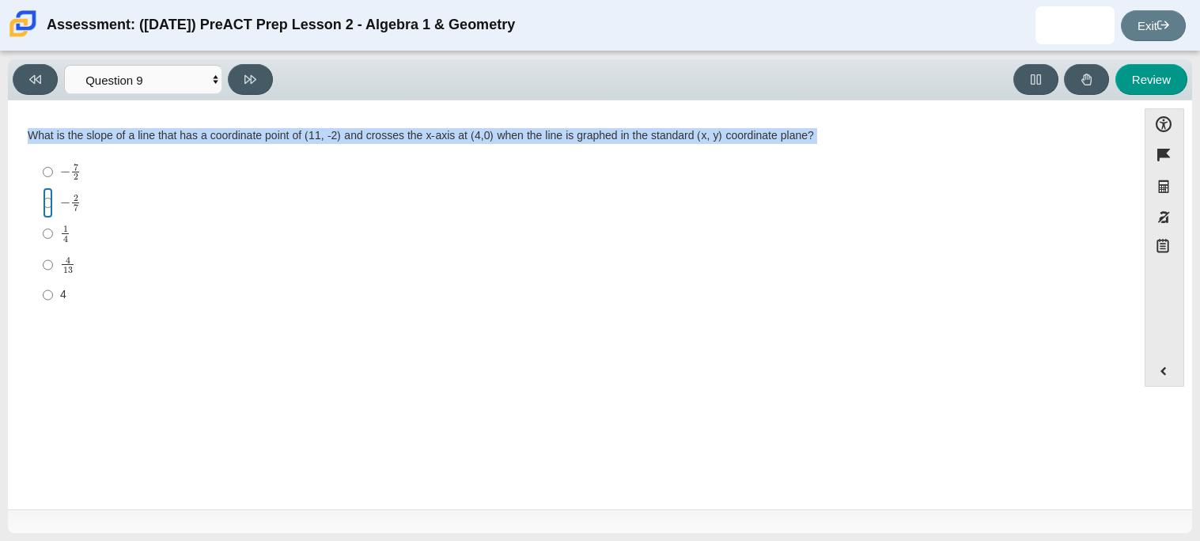
click at [43, 206] on input "− 2 7 negative 2 sevenths" at bounding box center [48, 203] width 10 height 31
radio input "true"
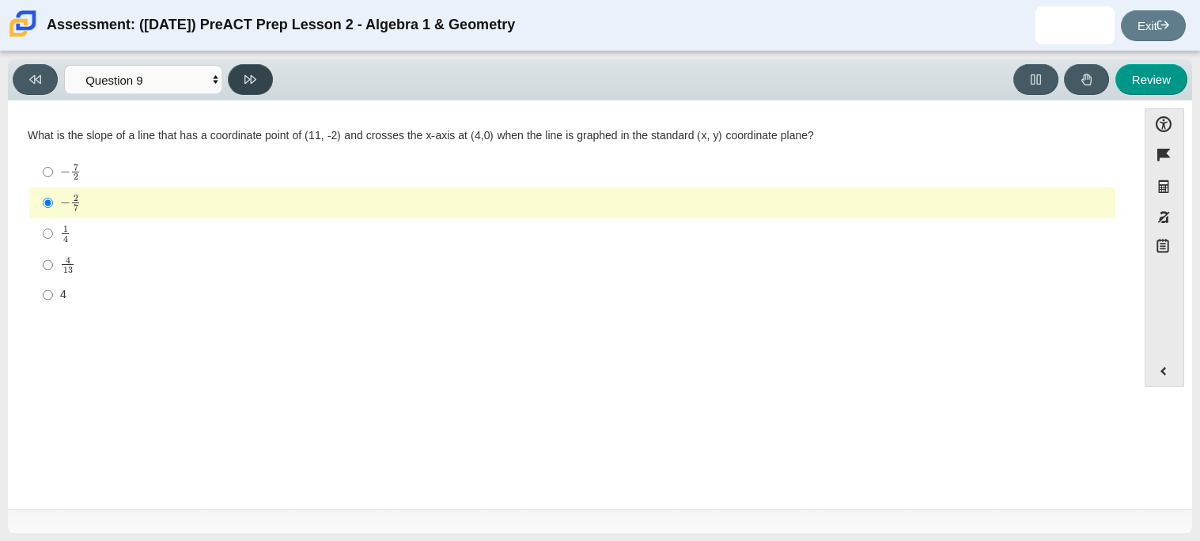
click at [254, 86] on button at bounding box center [250, 79] width 45 height 31
select select "96b71634-eacb-4f7e-8aef-411727d9bcba"
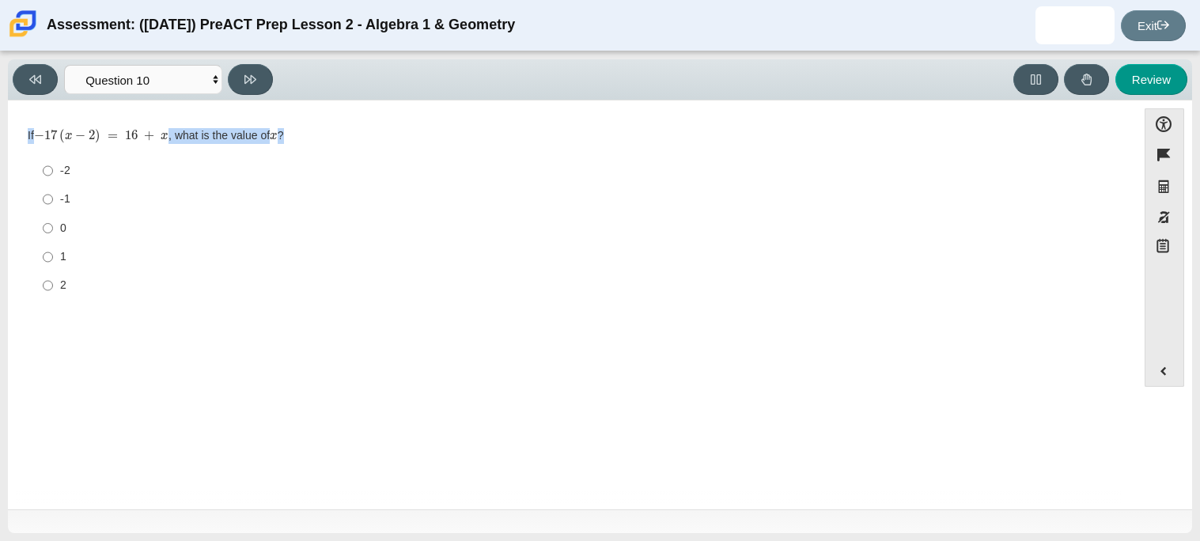
drag, startPoint x: 21, startPoint y: 138, endPoint x: 307, endPoint y: 134, distance: 285.7
click at [307, 134] on div "Question If − 17 ( x − 2 ) = 16 + x , what is the value of x ? Responses -2 -2 …" at bounding box center [572, 217] width 1113 height 187
click at [46, 259] on input "1 1" at bounding box center [48, 257] width 10 height 28
radio input "true"
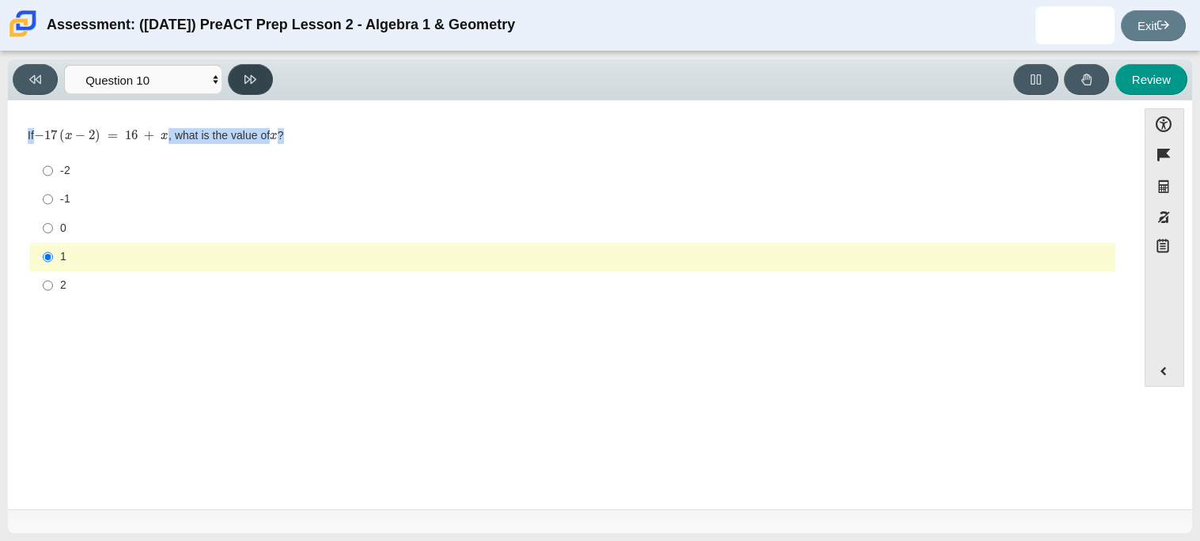
click at [248, 67] on button at bounding box center [250, 79] width 45 height 31
select select "review"
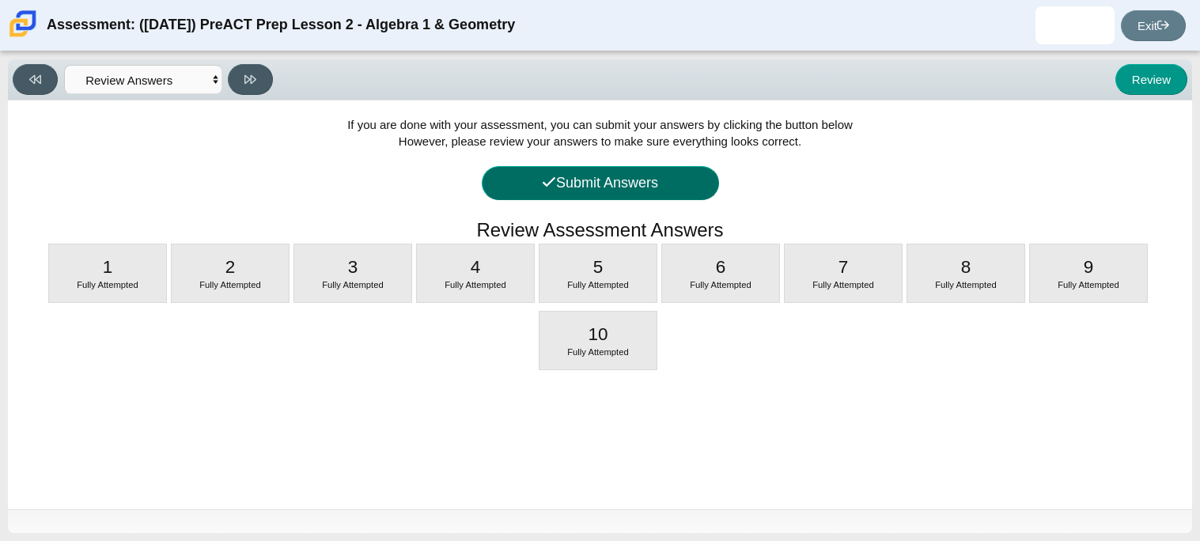
click at [568, 180] on button "Submit Answers" at bounding box center [600, 183] width 237 height 34
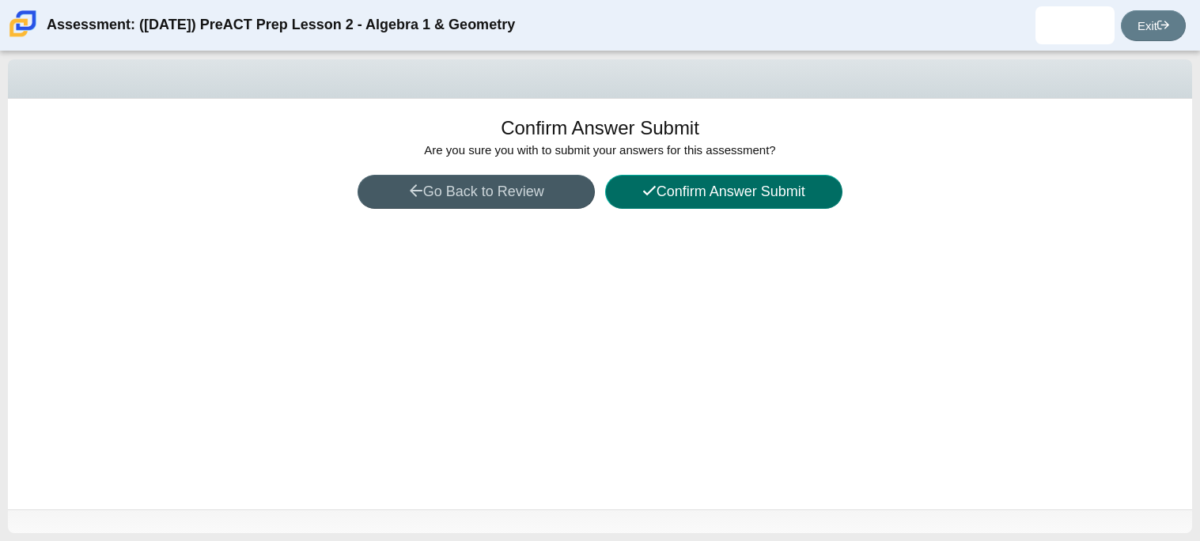
click at [654, 188] on button "Confirm Answer Submit" at bounding box center [723, 192] width 237 height 34
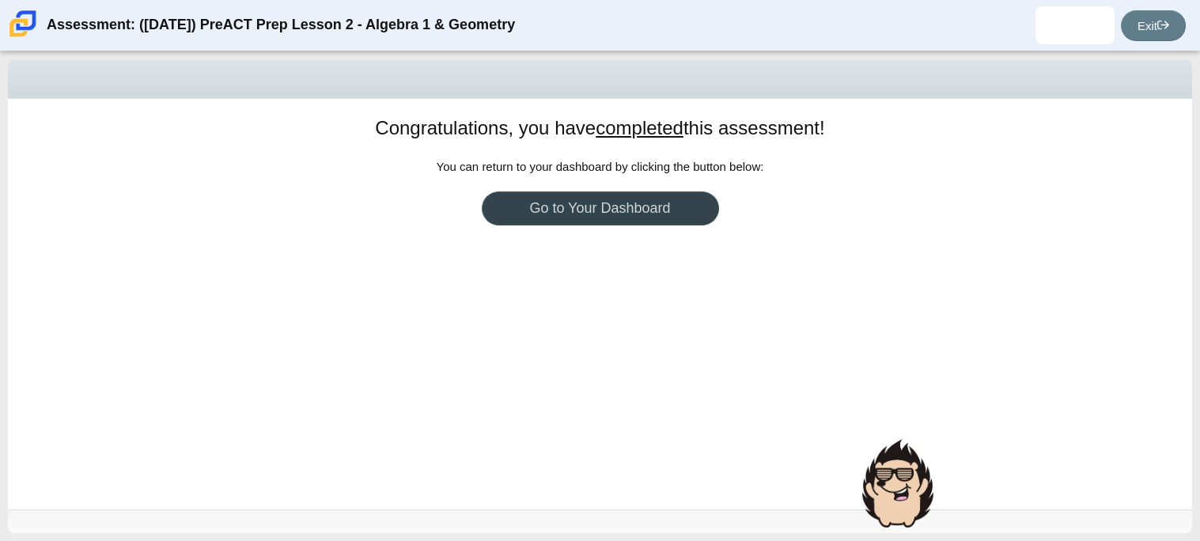
click at [652, 208] on link "Go to Your Dashboard" at bounding box center [600, 209] width 237 height 34
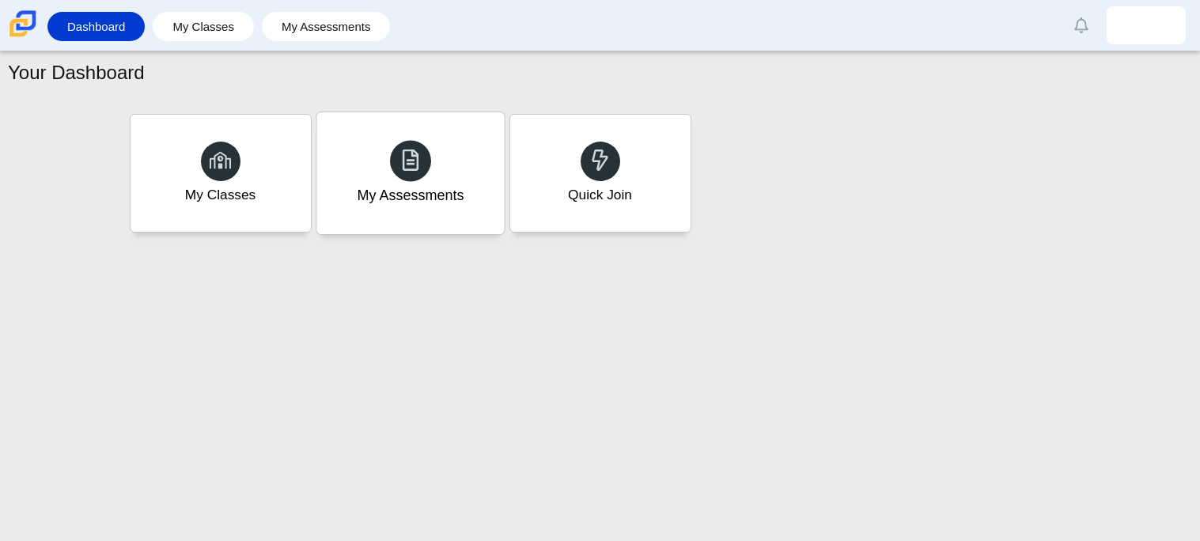
click at [461, 146] on div "My Assessments" at bounding box center [411, 173] width 188 height 122
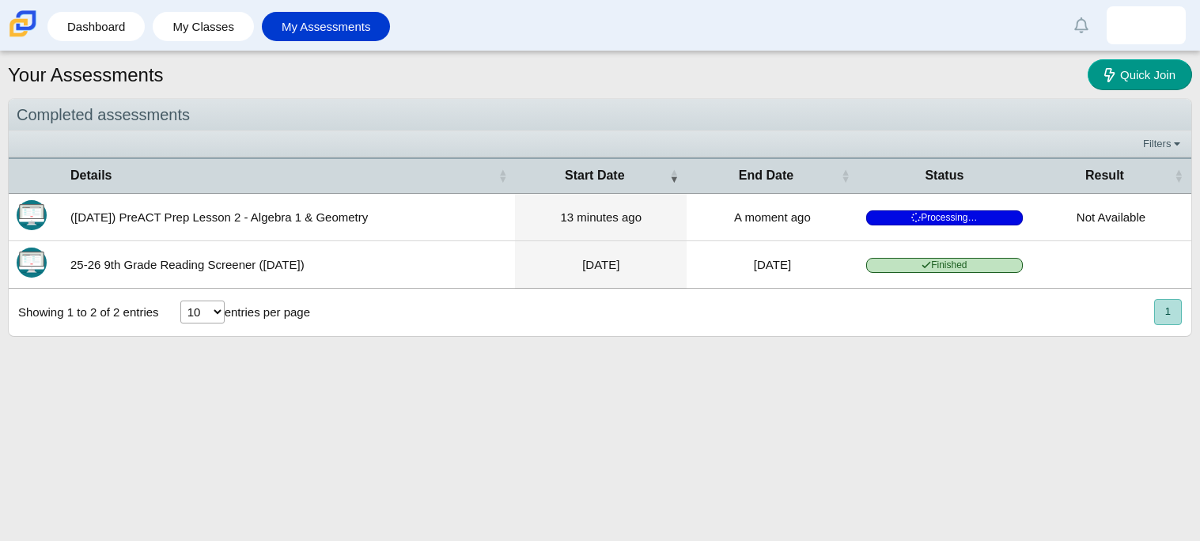
click at [260, 218] on td "(9/29/25) PreACT Prep Lesson 2 - Algebra 1 & Geometry" at bounding box center [289, 217] width 453 height 47
click at [980, 259] on span "Finished" at bounding box center [945, 265] width 157 height 15
click at [169, 274] on td "25-26 9th Grade Reading Screener (August 2025)" at bounding box center [289, 264] width 453 height 47
click at [173, 266] on td "25-26 9th Grade Reading Screener (August 2025)" at bounding box center [289, 264] width 453 height 47
